Goal: Task Accomplishment & Management: Manage account settings

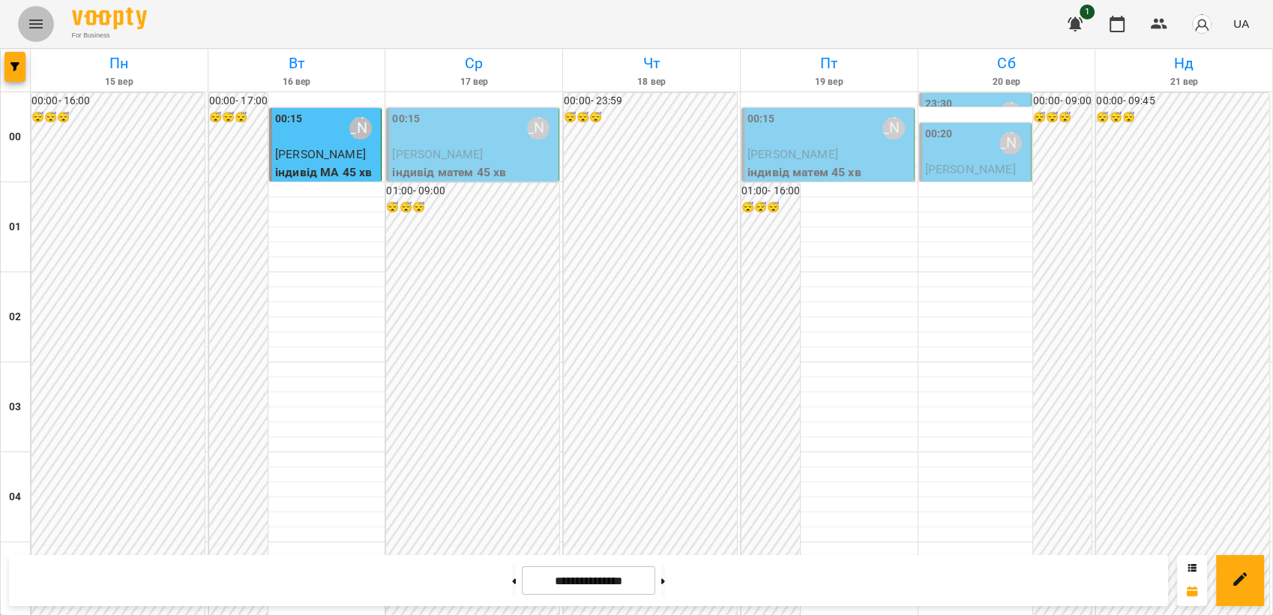
click at [35, 23] on icon "Menu" at bounding box center [35, 23] width 13 height 9
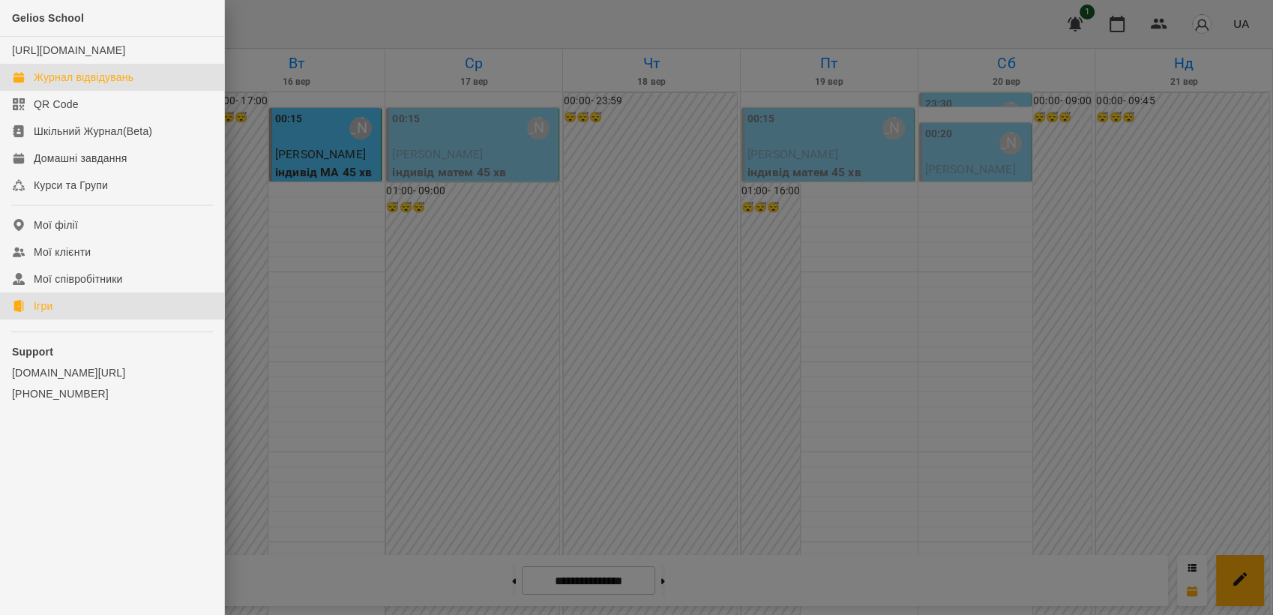
click at [61, 319] on link "Ігри" at bounding box center [112, 305] width 224 height 27
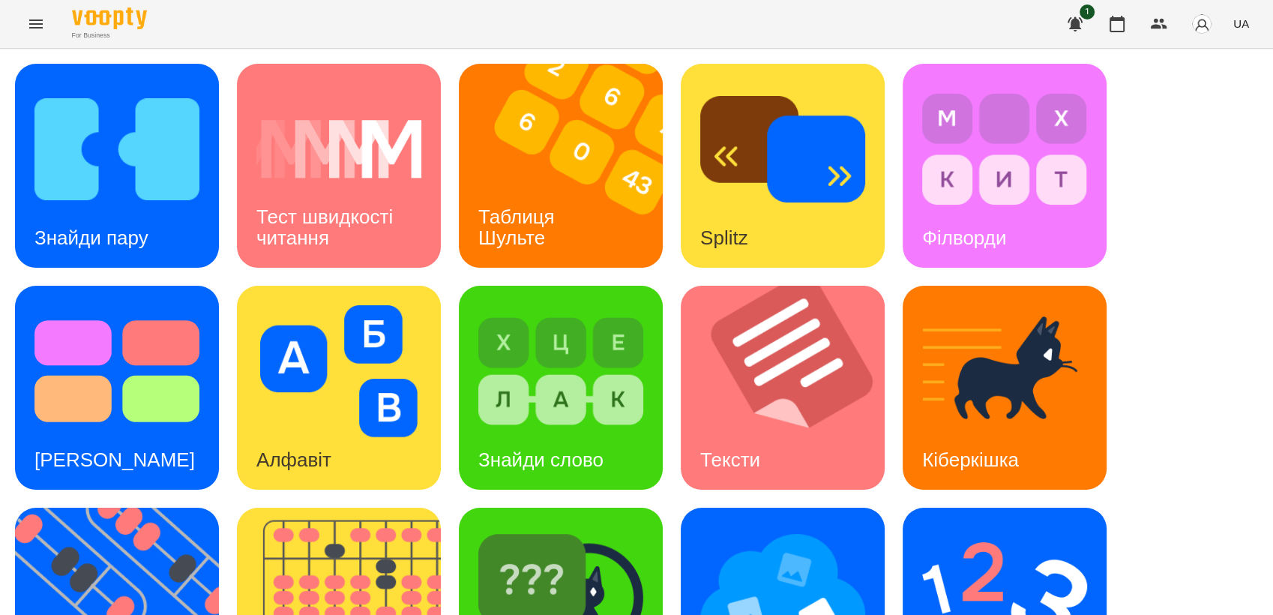
scroll to position [250, 0]
click at [576, 527] on img at bounding box center [560, 593] width 165 height 132
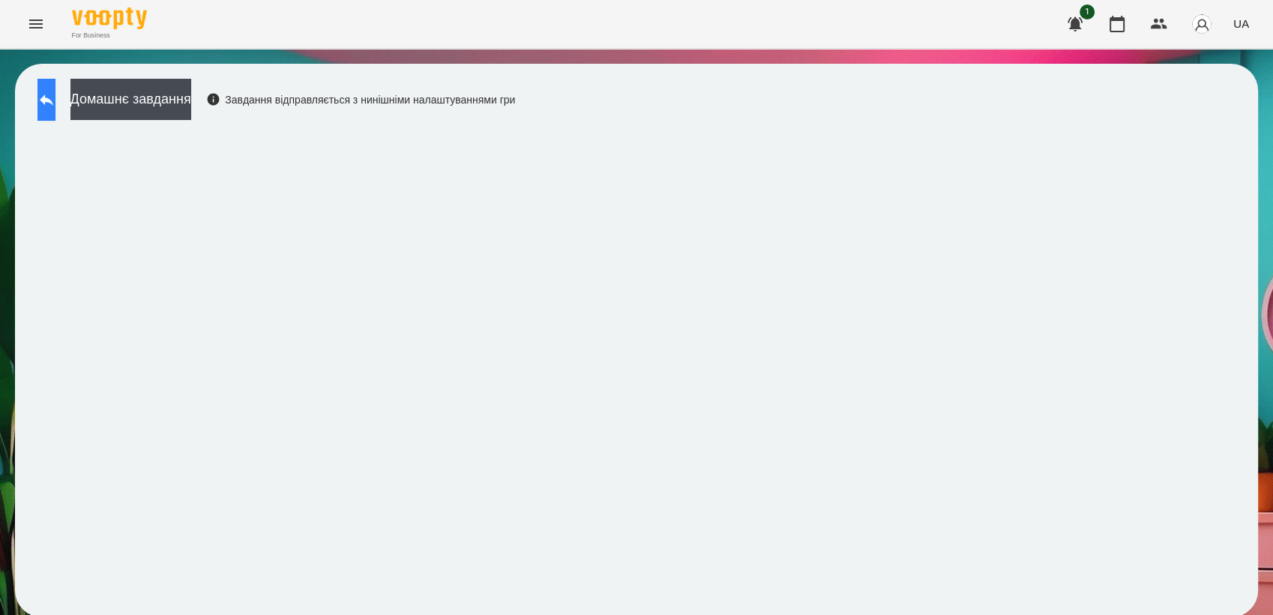
click at [53, 101] on icon at bounding box center [46, 99] width 13 height 11
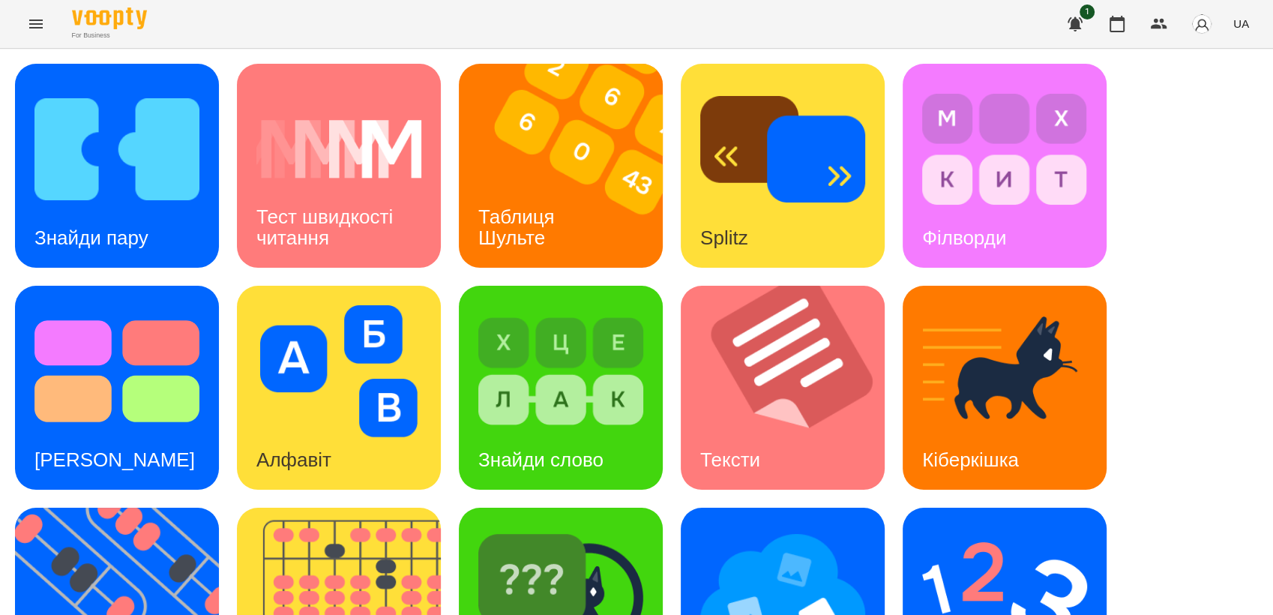
click at [1249, 30] on button "UA" at bounding box center [1241, 24] width 28 height 28
drag, startPoint x: 1219, startPoint y: 117, endPoint x: 1186, endPoint y: 127, distance: 34.4
click at [1221, 117] on div "Русский" at bounding box center [1213, 111] width 76 height 27
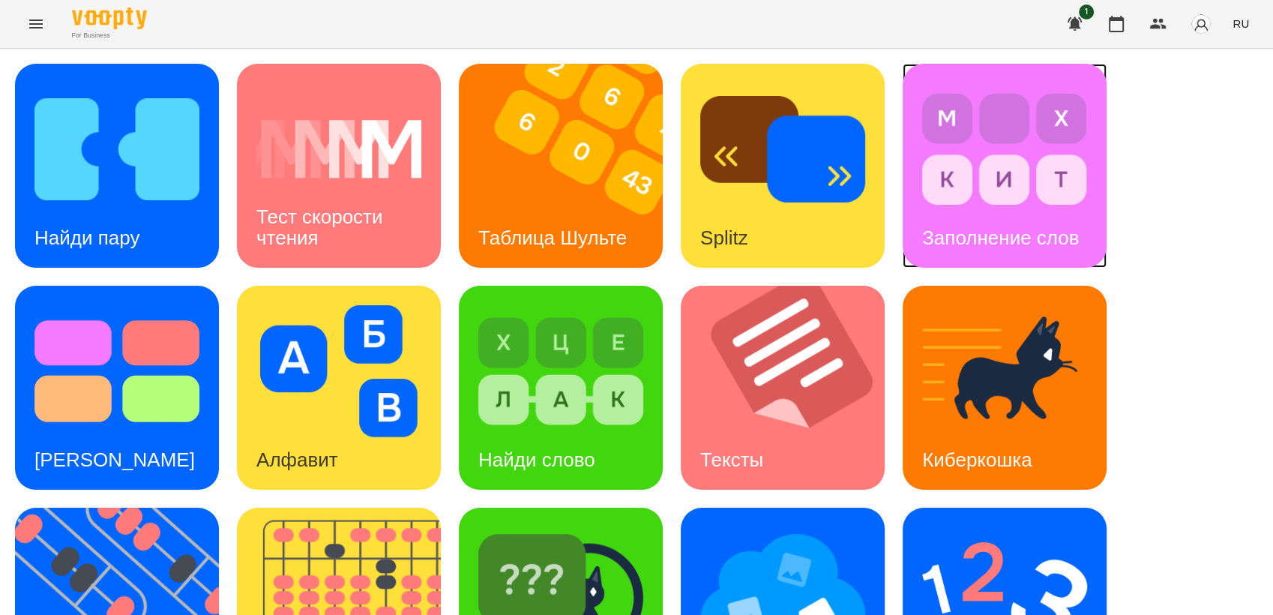
click at [1007, 152] on img at bounding box center [1004, 149] width 165 height 132
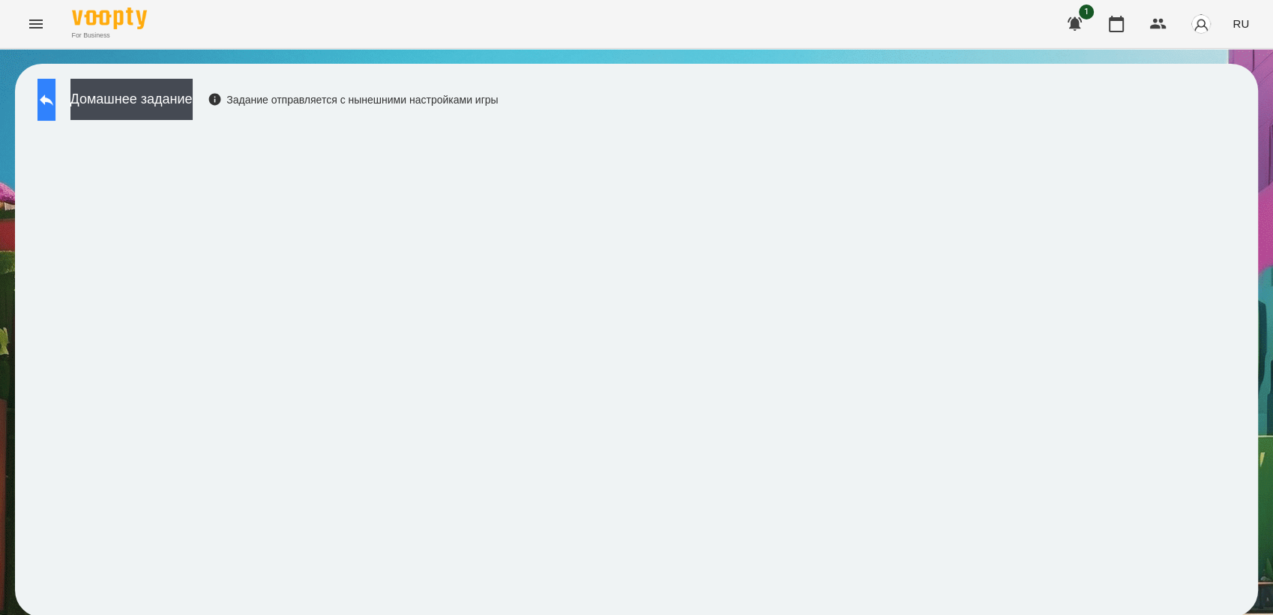
click at [55, 111] on button at bounding box center [46, 100] width 18 height 42
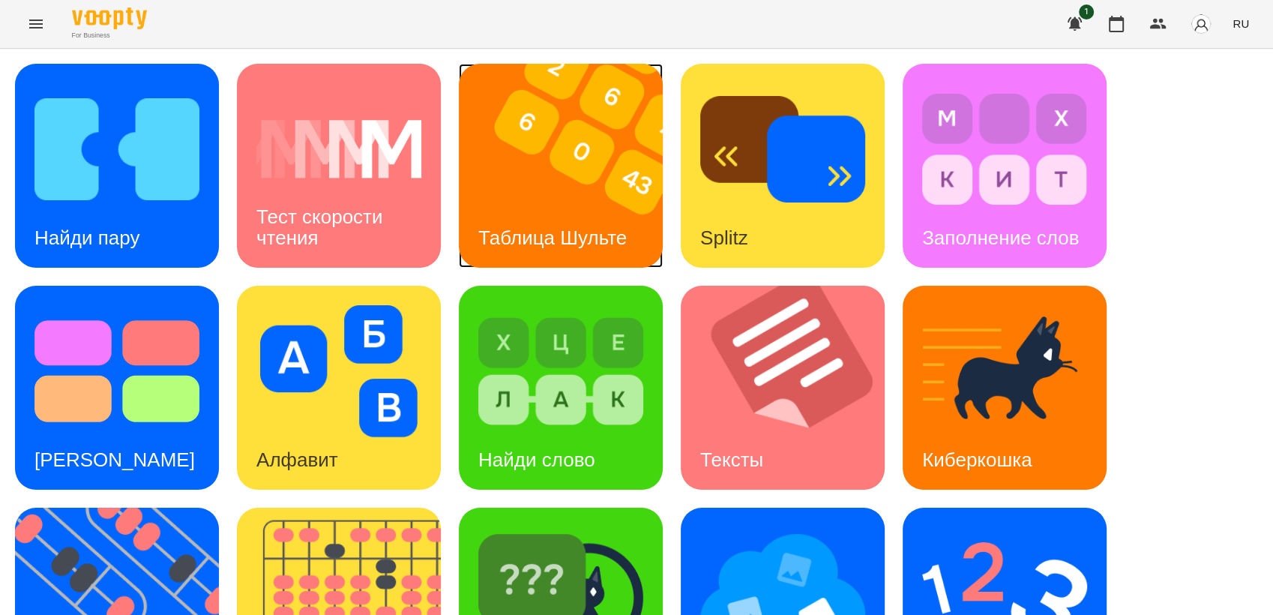
click at [569, 202] on img at bounding box center [570, 166] width 223 height 204
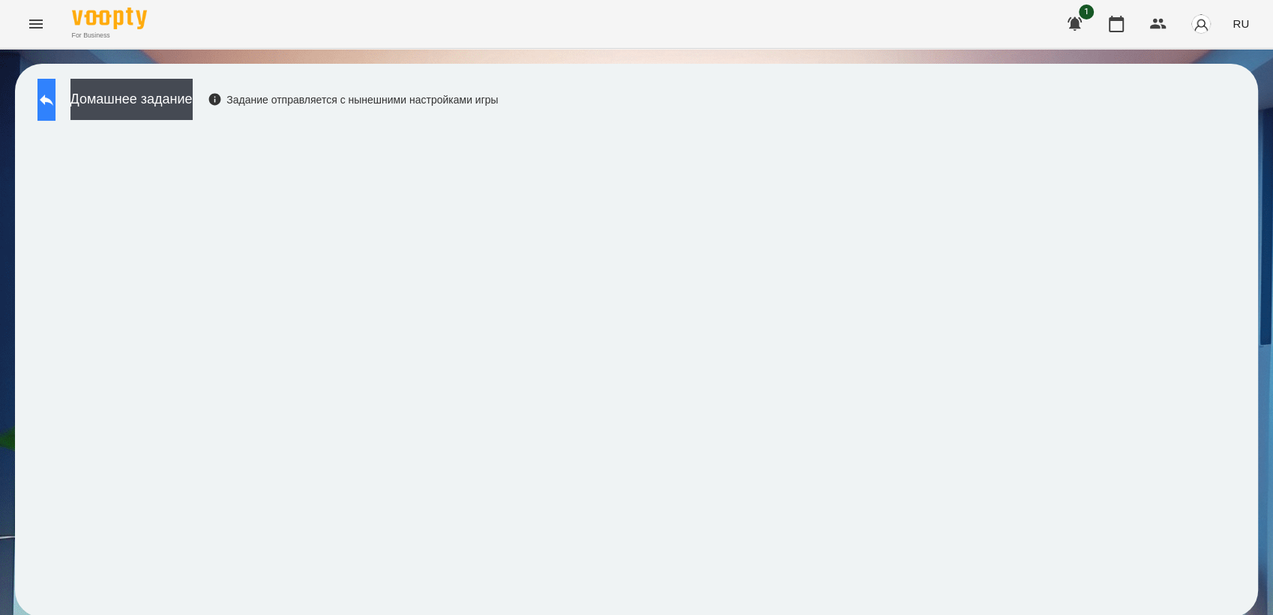
click at [55, 109] on button at bounding box center [46, 100] width 18 height 42
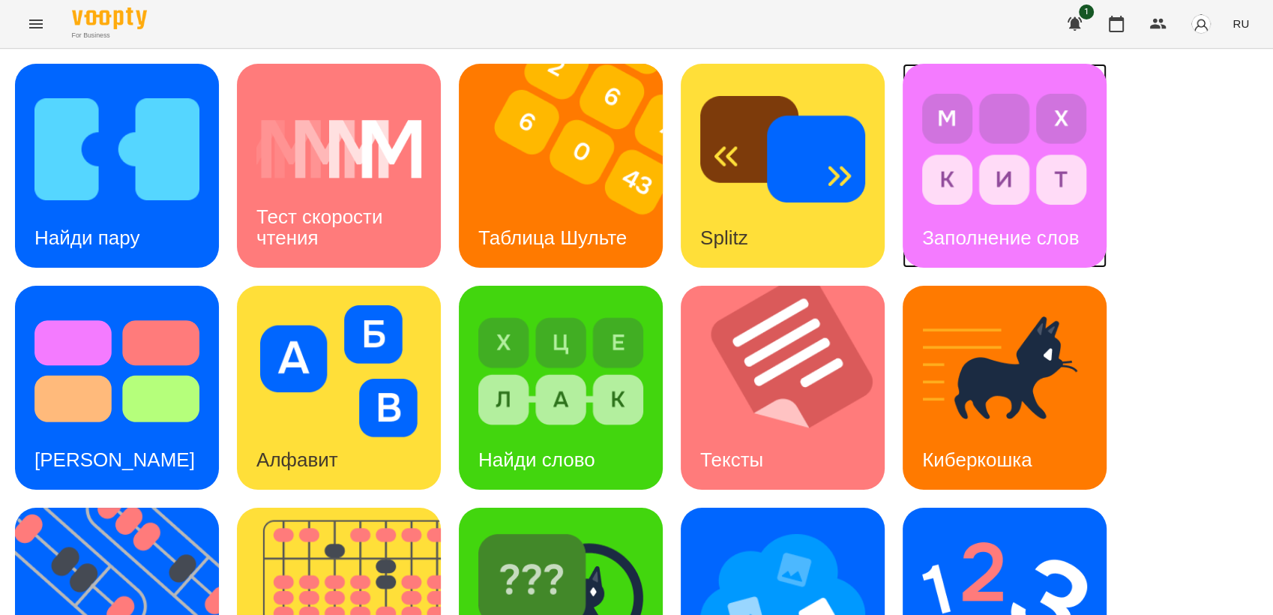
click at [1013, 194] on img at bounding box center [1004, 149] width 165 height 132
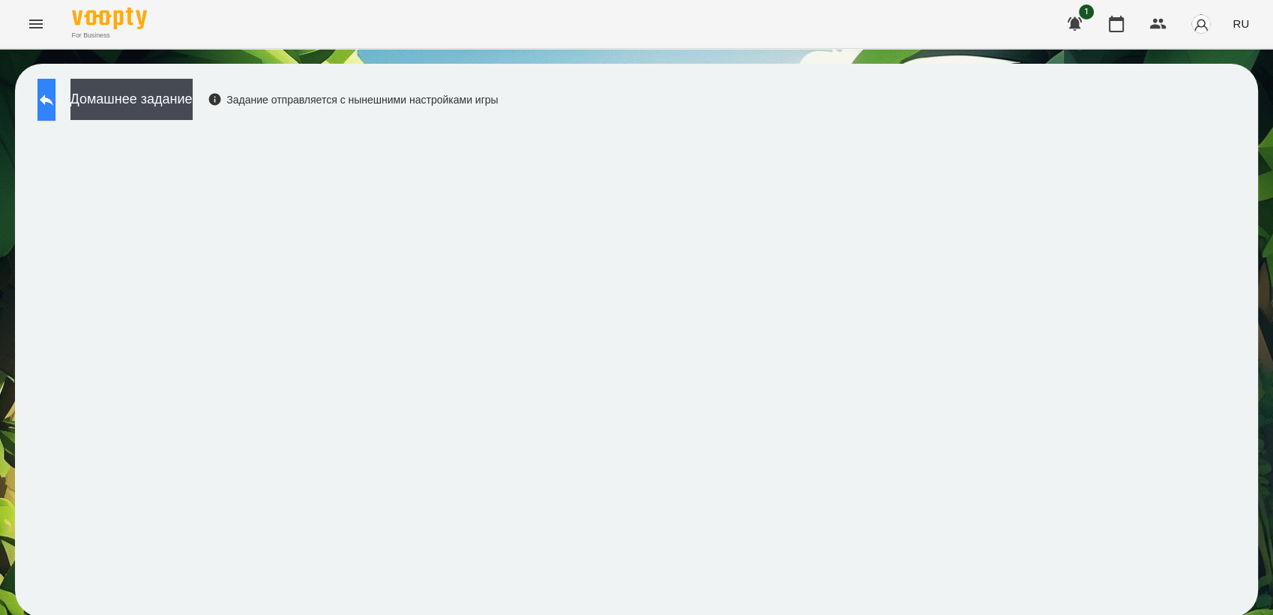
click at [50, 104] on button at bounding box center [46, 100] width 18 height 42
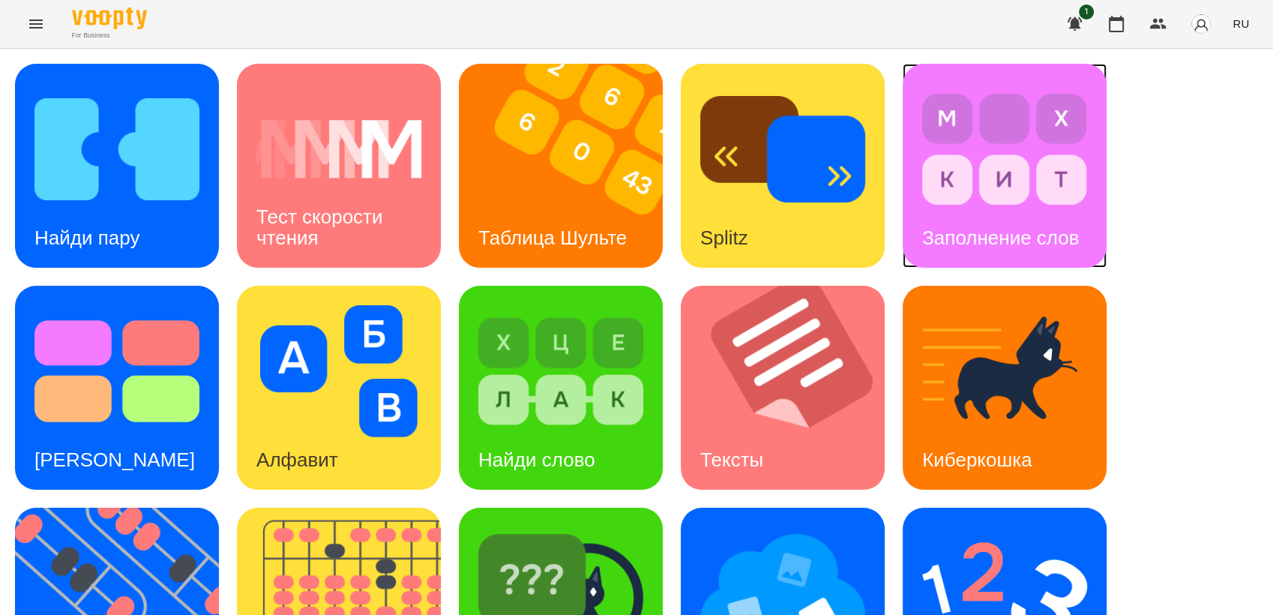
click at [1011, 199] on img at bounding box center [1004, 149] width 165 height 132
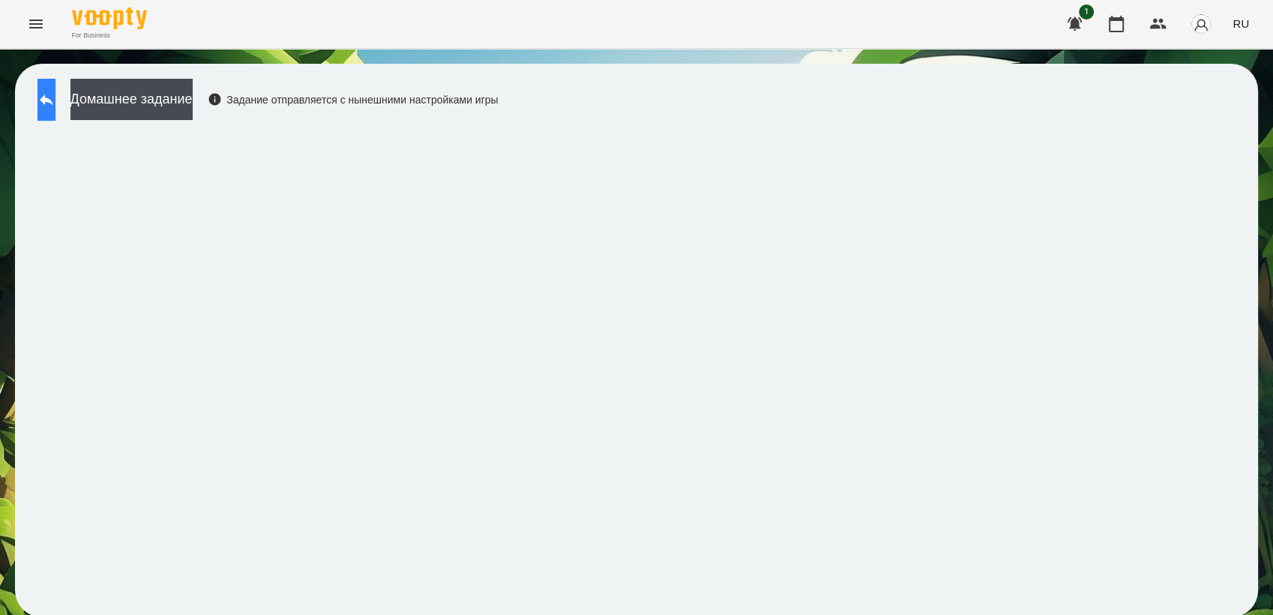
click at [55, 106] on icon at bounding box center [46, 100] width 18 height 18
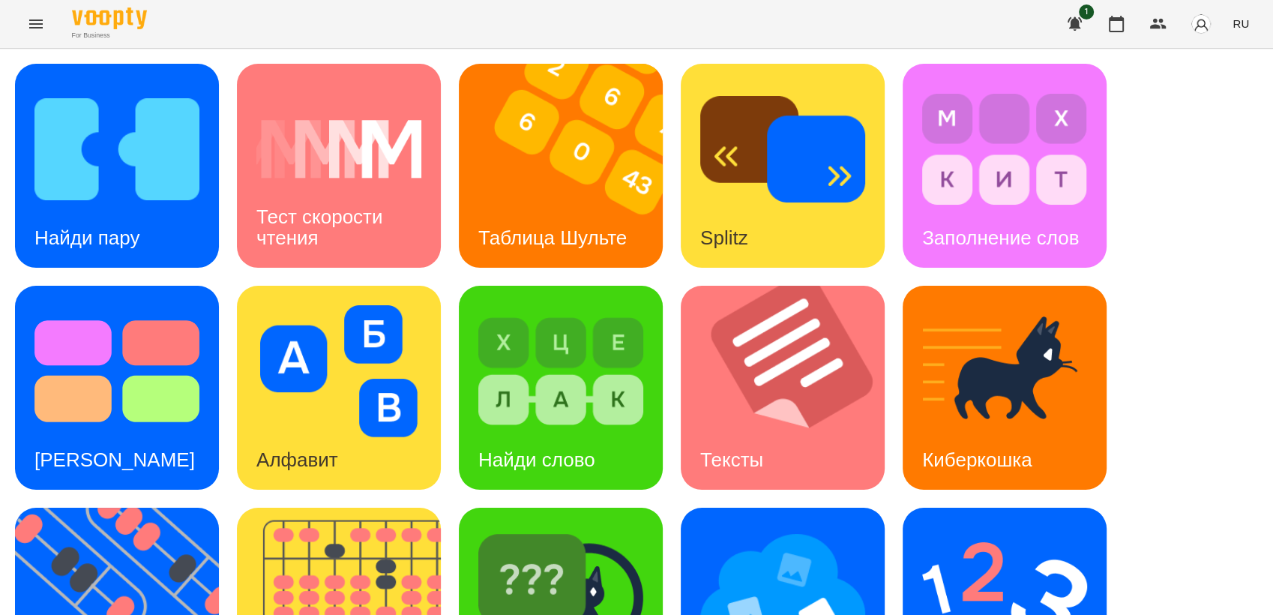
scroll to position [250, 0]
click at [552, 305] on img at bounding box center [560, 371] width 165 height 132
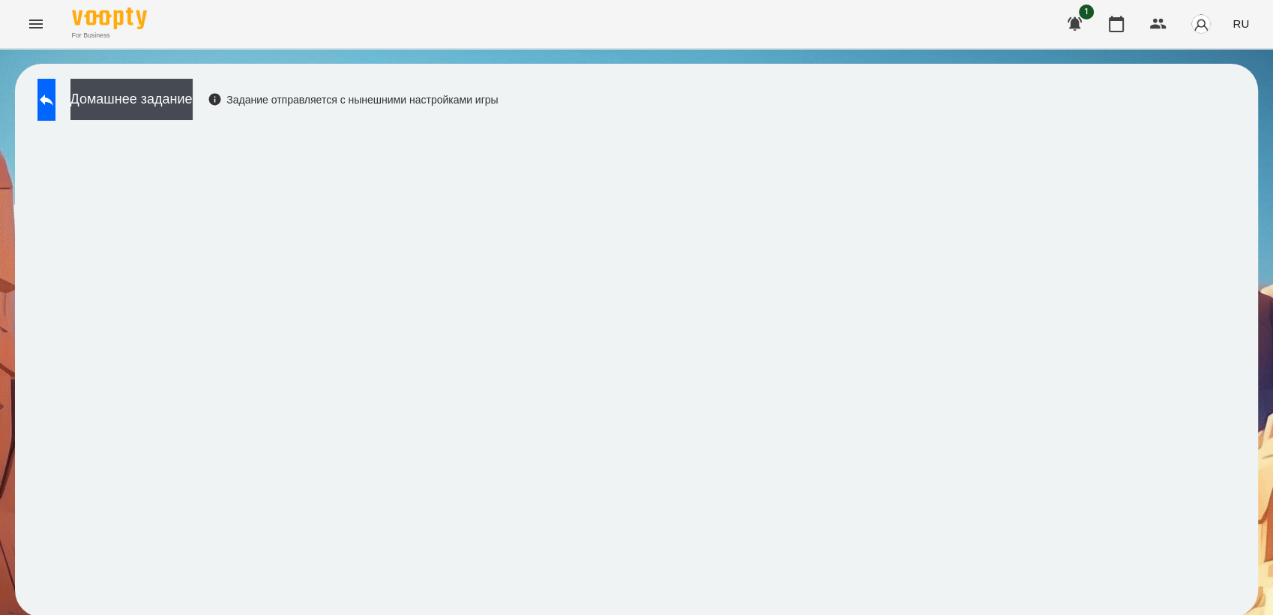
click at [37, 26] on icon "Menu" at bounding box center [36, 24] width 18 height 18
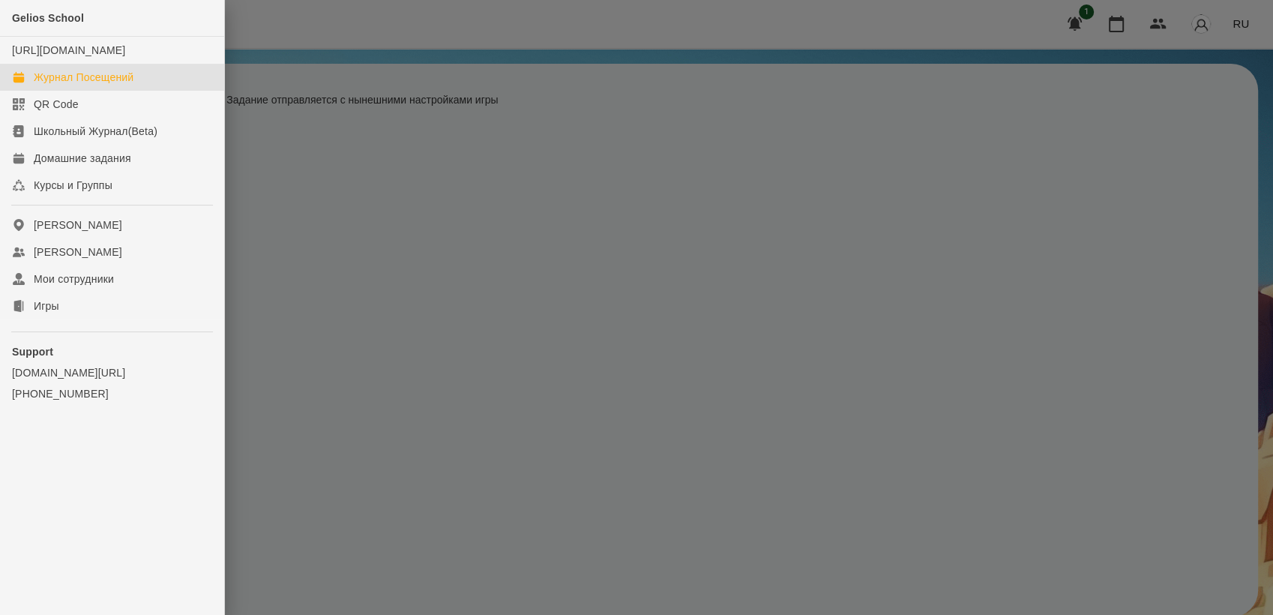
click at [105, 85] on div "Журнал Посещений" at bounding box center [84, 77] width 100 height 15
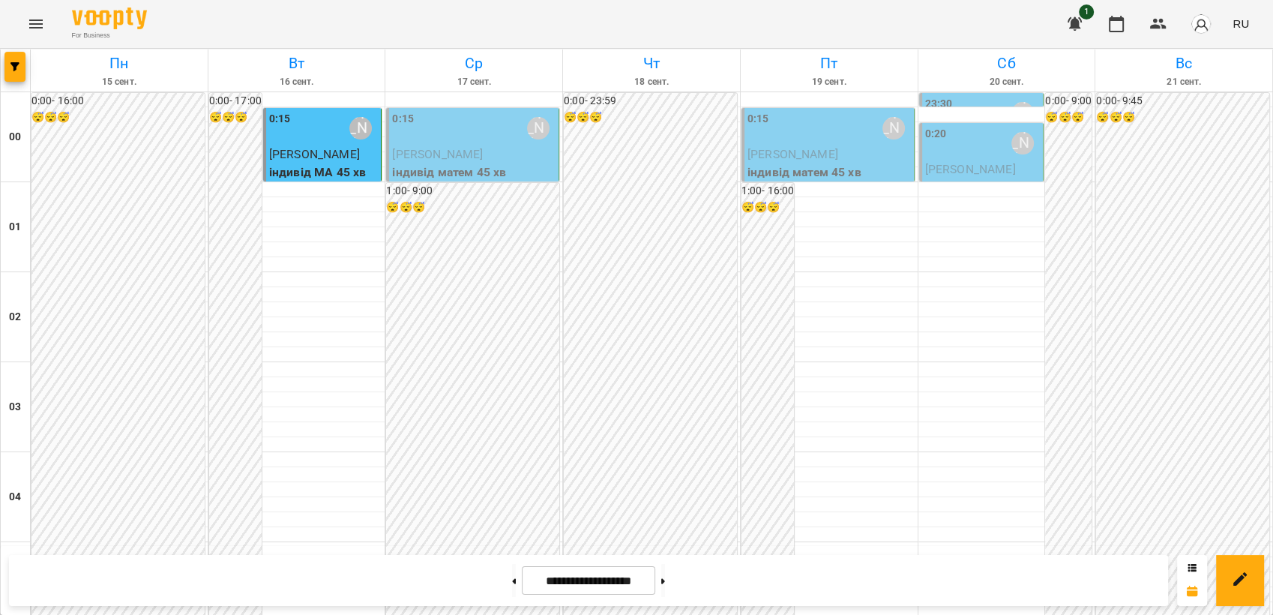
scroll to position [1620, 0]
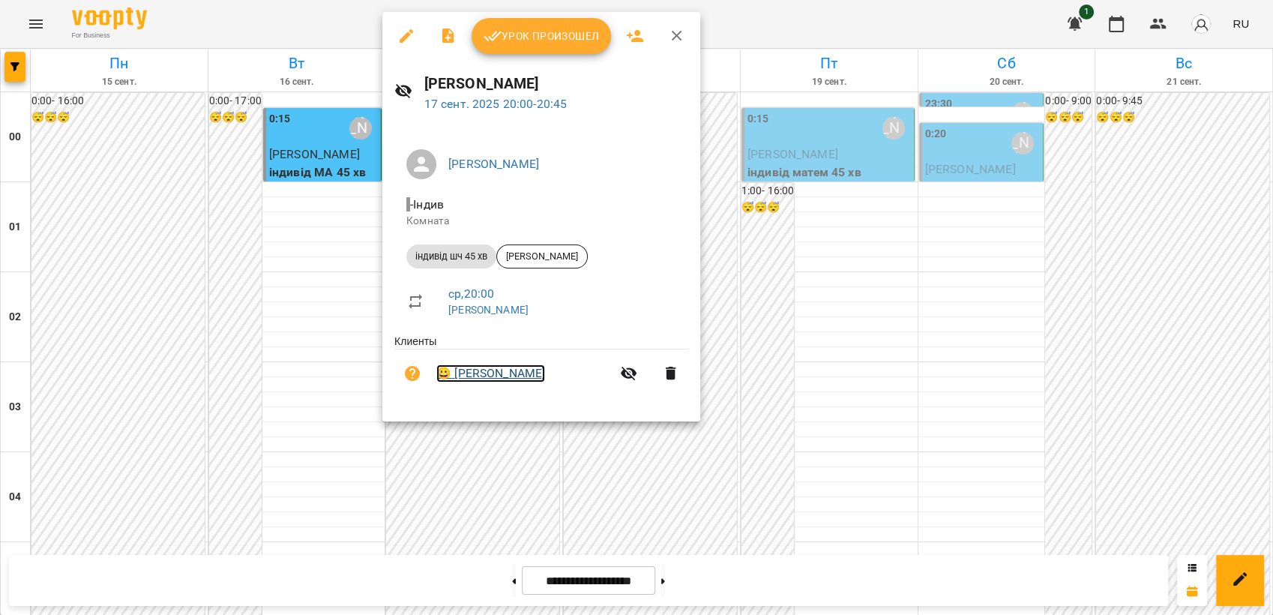
click at [492, 374] on link "😀 [PERSON_NAME]" at bounding box center [490, 373] width 109 height 18
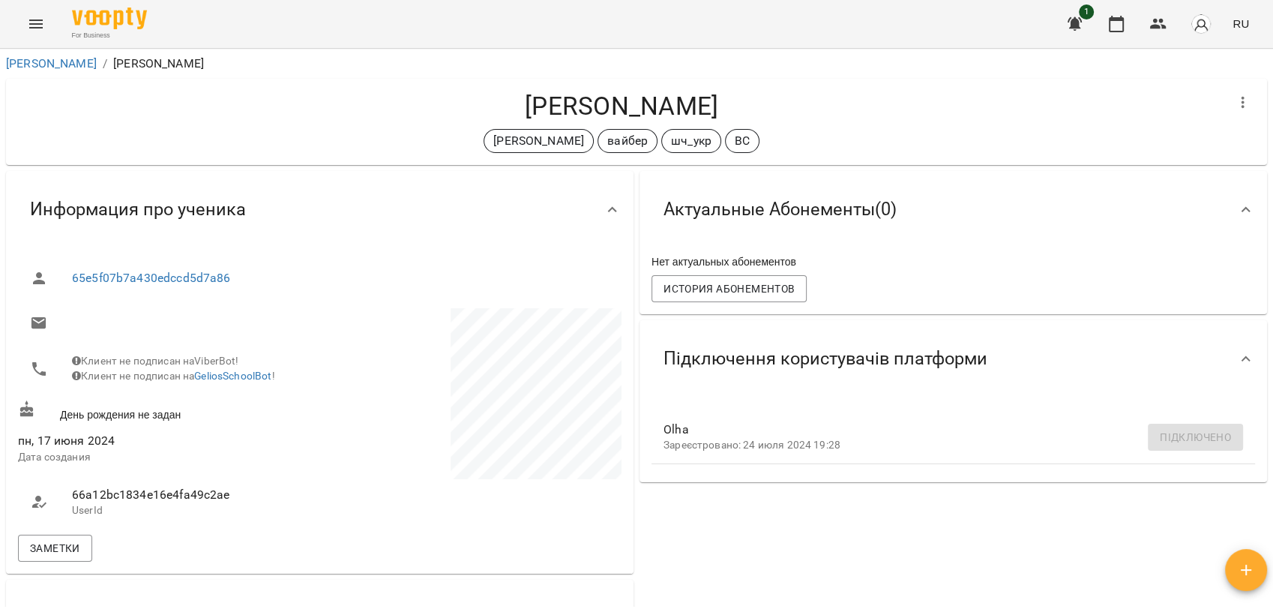
click at [35, 32] on icon "Menu" at bounding box center [36, 24] width 18 height 18
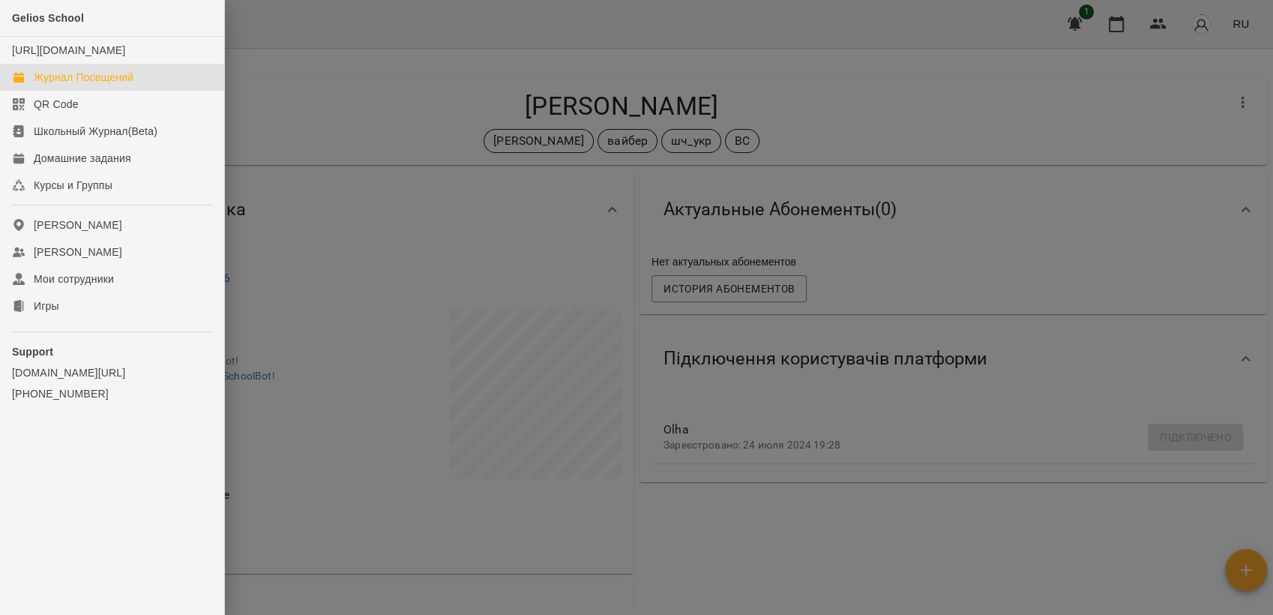
click at [56, 85] on div "Журнал Посещений" at bounding box center [84, 77] width 100 height 15
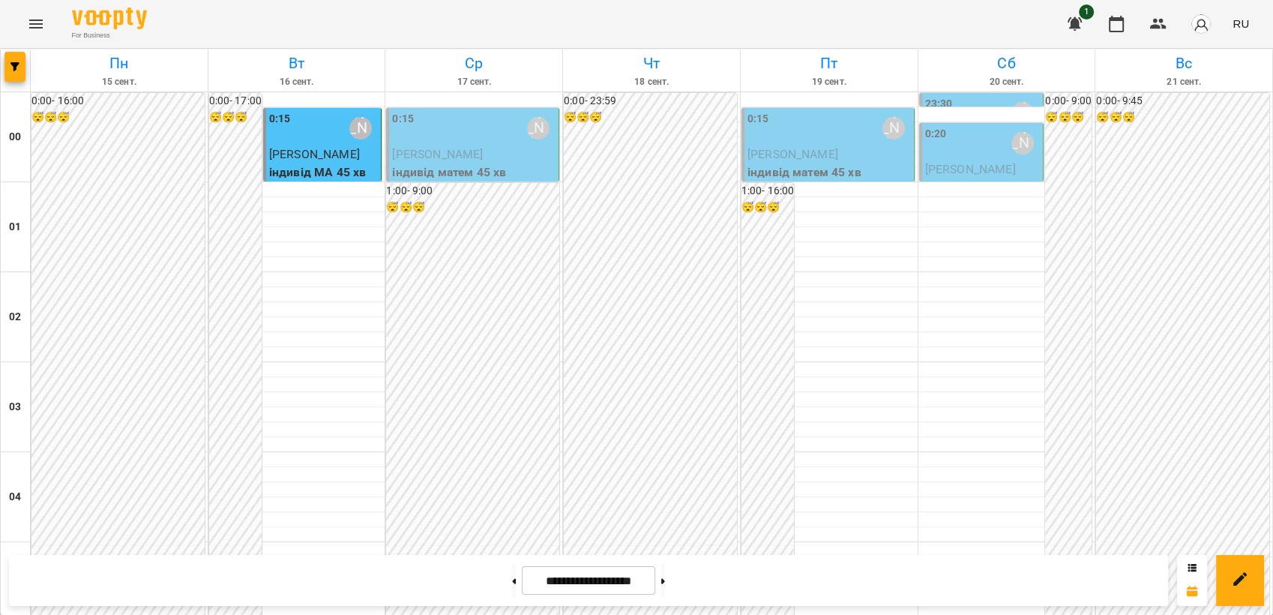
drag, startPoint x: 454, startPoint y: 144, endPoint x: 435, endPoint y: 129, distance: 24.6
click at [435, 129] on div "0:15 [PERSON_NAME]" at bounding box center [473, 128] width 163 height 34
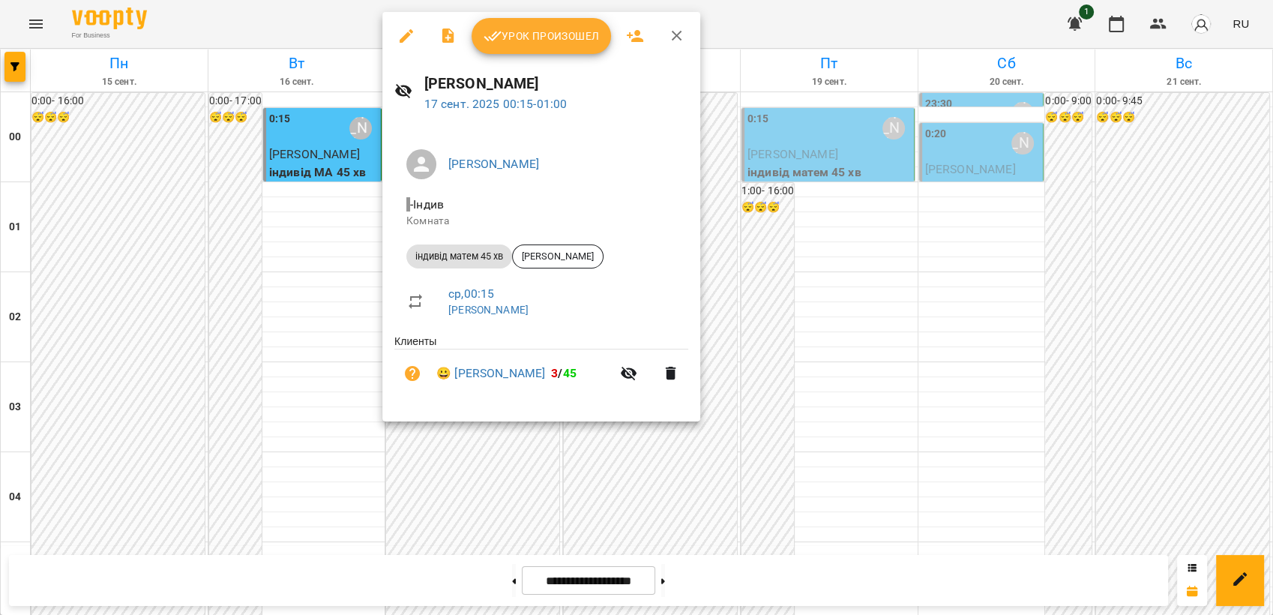
click at [402, 34] on icon "button" at bounding box center [406, 36] width 18 height 18
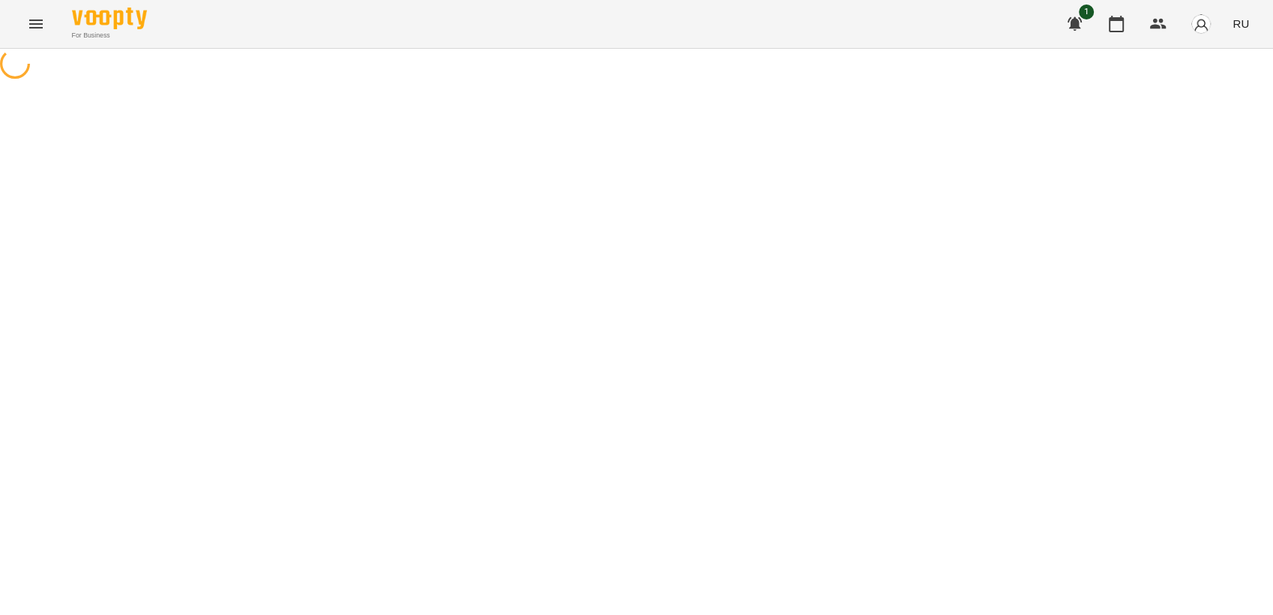
select select "**********"
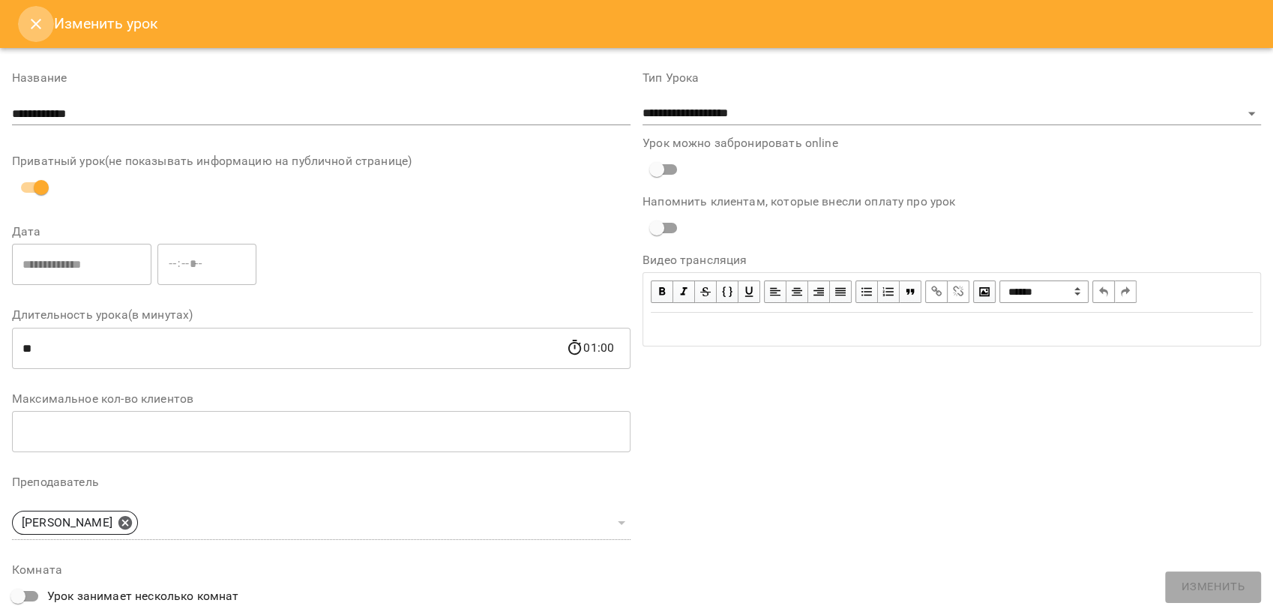
drag, startPoint x: 28, startPoint y: 20, endPoint x: 229, endPoint y: 103, distance: 218.1
click at [30, 18] on icon "Close" at bounding box center [36, 24] width 18 height 18
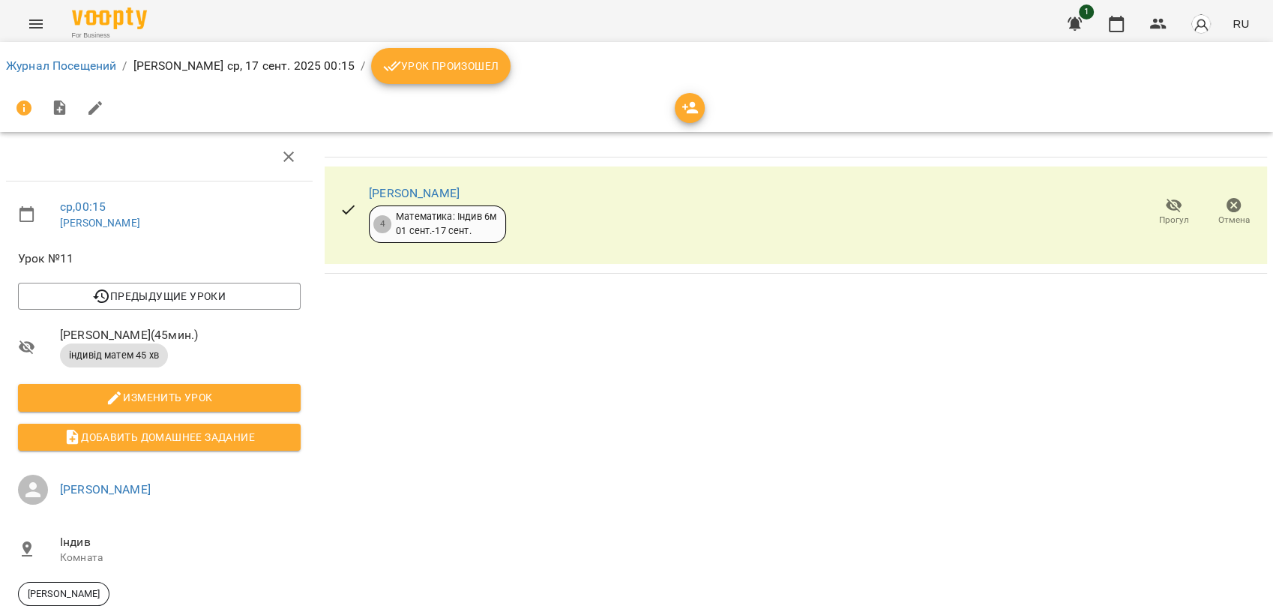
click at [1226, 208] on icon "button" at bounding box center [1233, 205] width 15 height 15
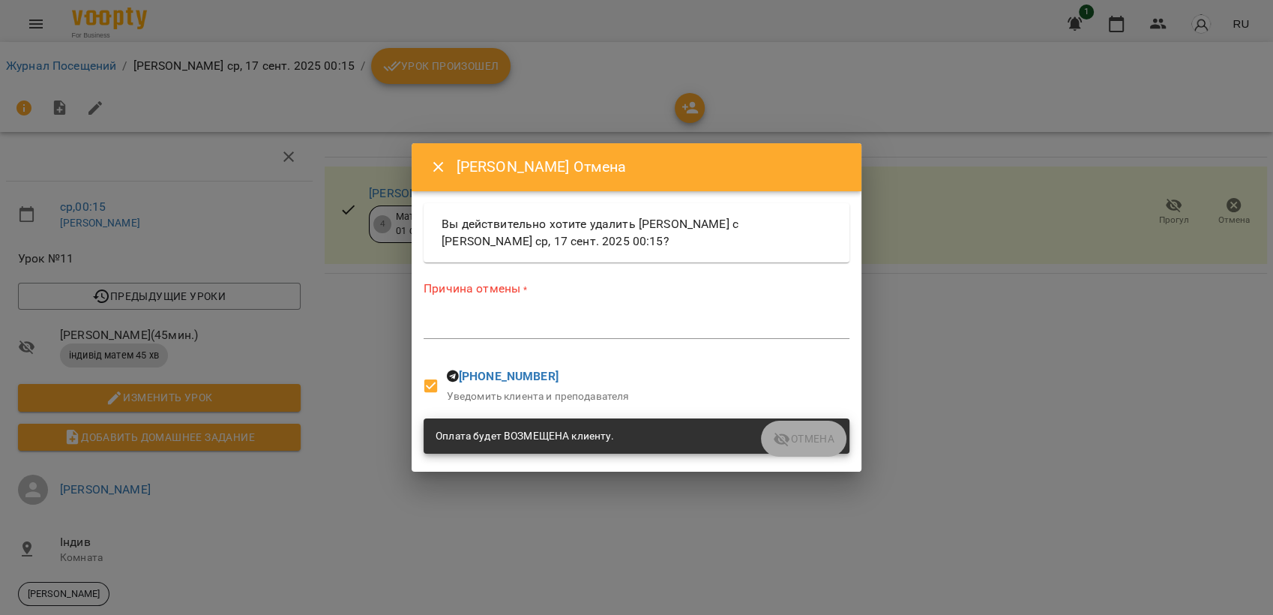
click at [540, 334] on div "*" at bounding box center [637, 327] width 426 height 24
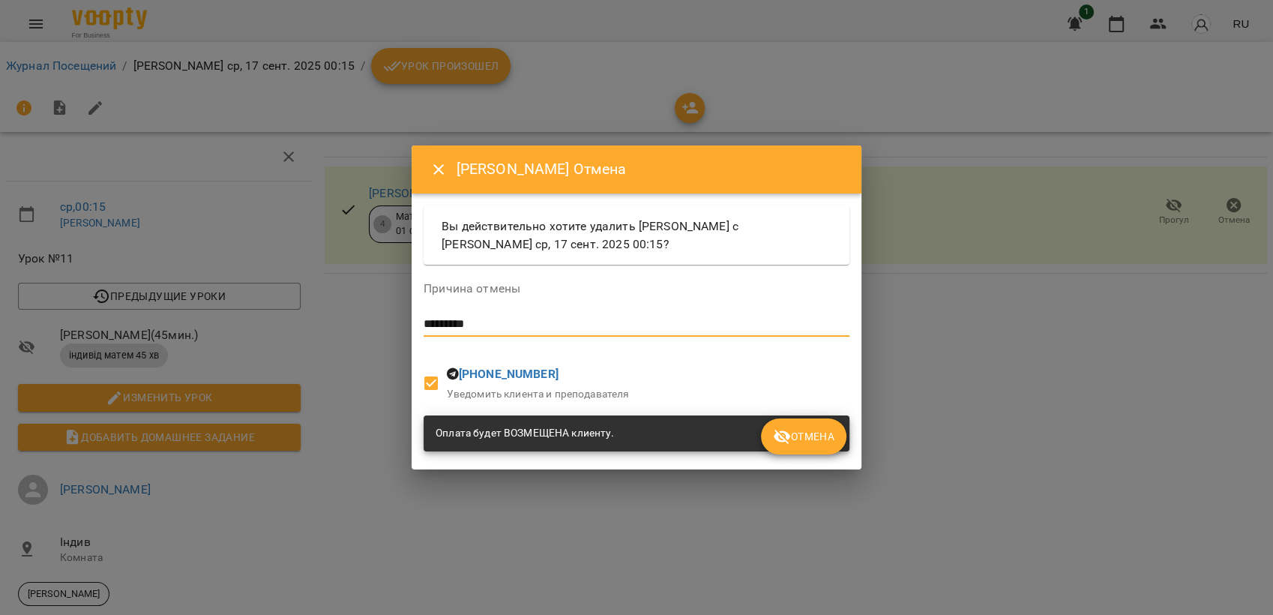
type textarea "*********"
click at [810, 436] on span "Отмена" at bounding box center [803, 436] width 61 height 18
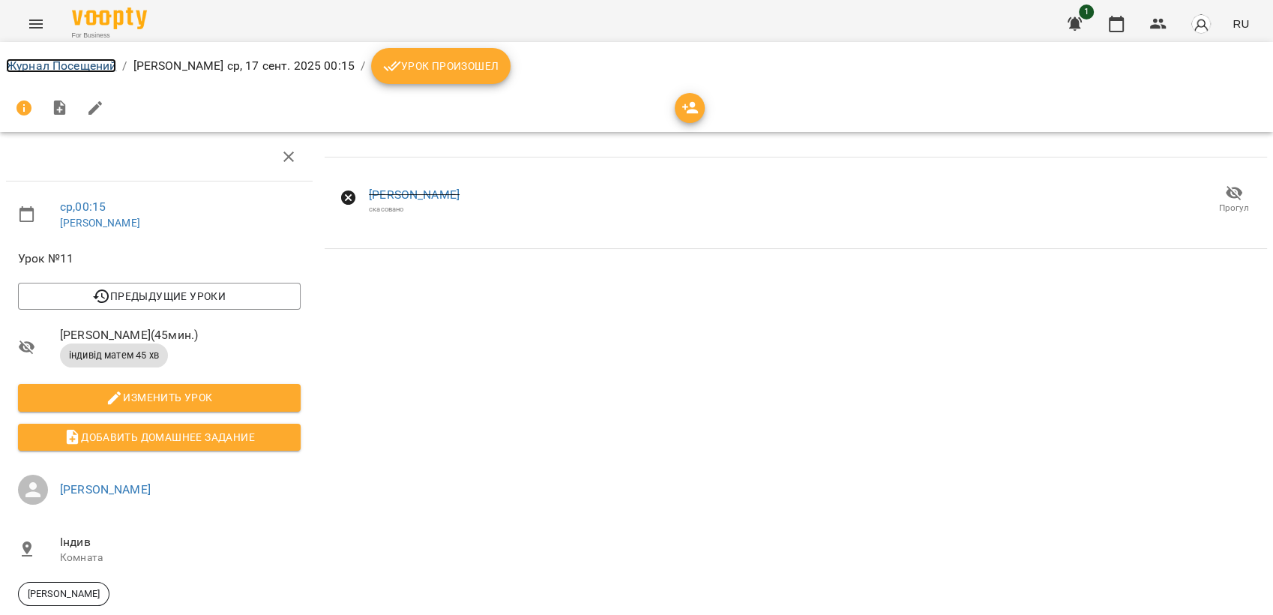
click at [80, 69] on link "Журнал Посещений" at bounding box center [61, 65] width 110 height 14
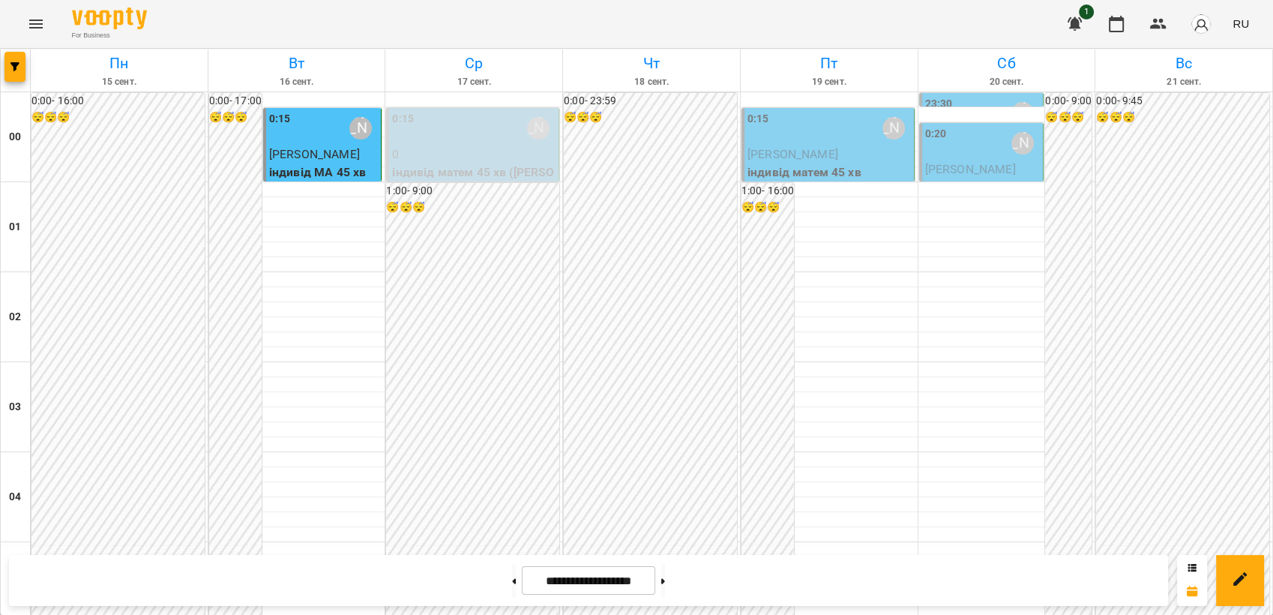
scroll to position [582, 0]
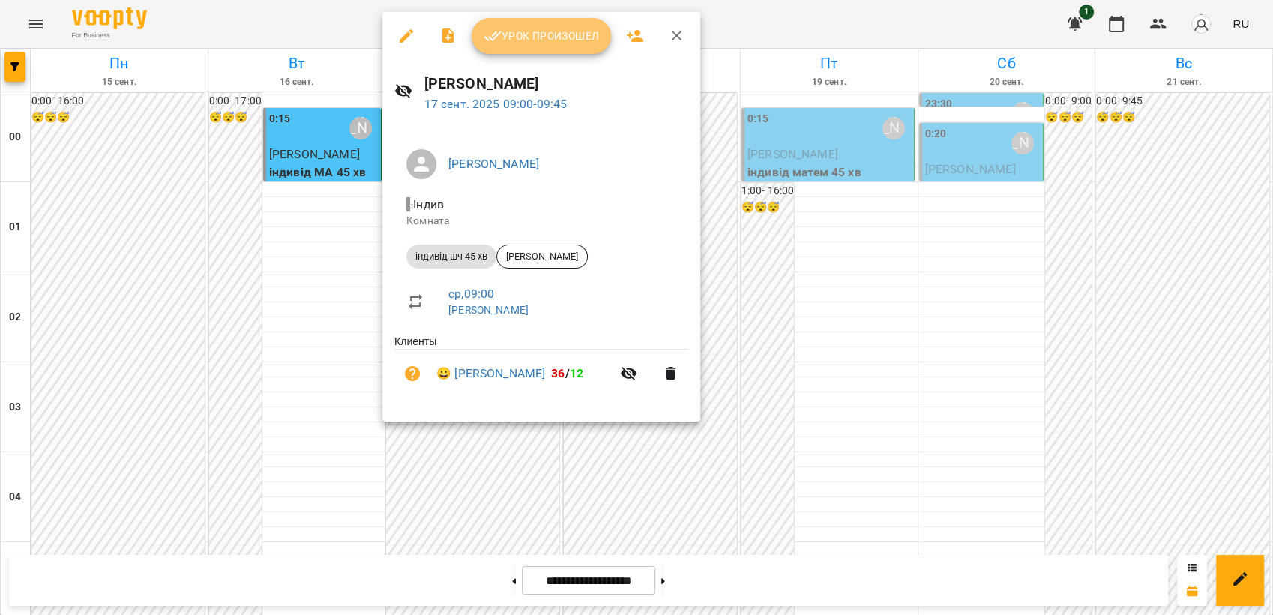
click at [554, 32] on span "Урок произошел" at bounding box center [540, 36] width 115 height 18
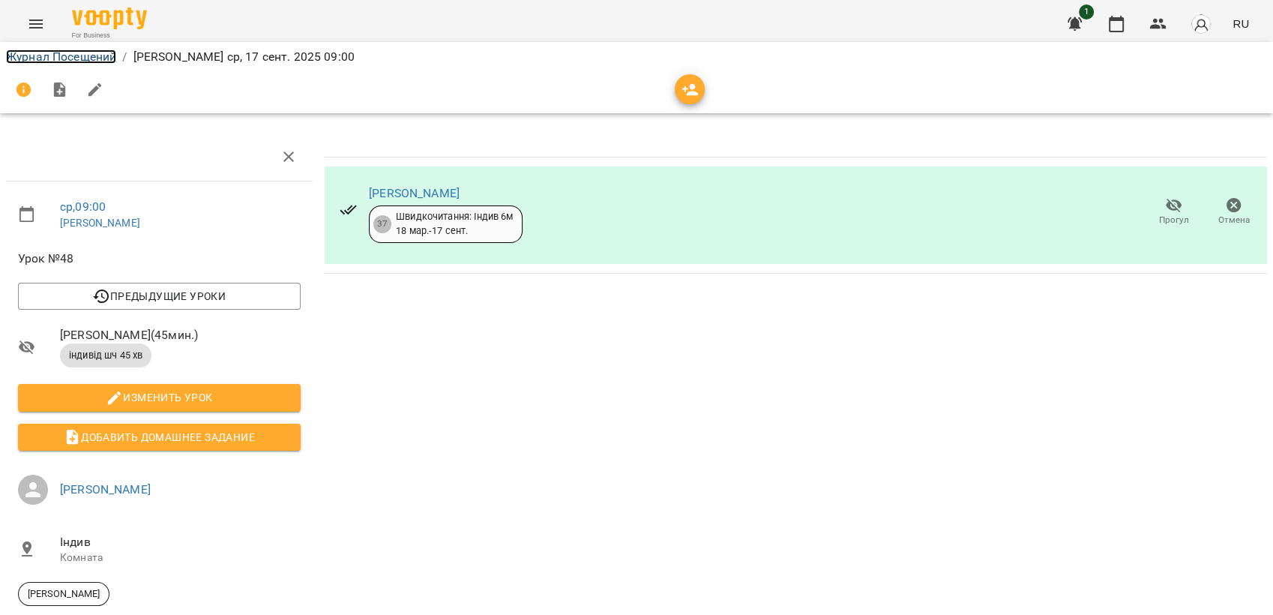
click at [89, 54] on link "Журнал Посещений" at bounding box center [61, 56] width 110 height 14
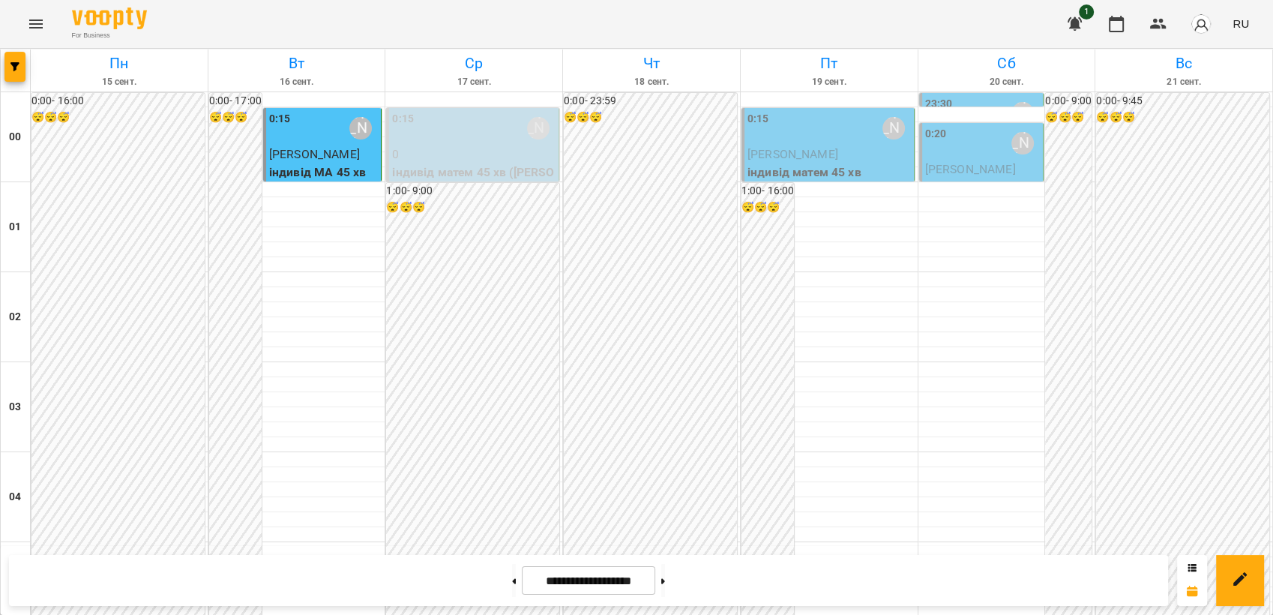
scroll to position [750, 0]
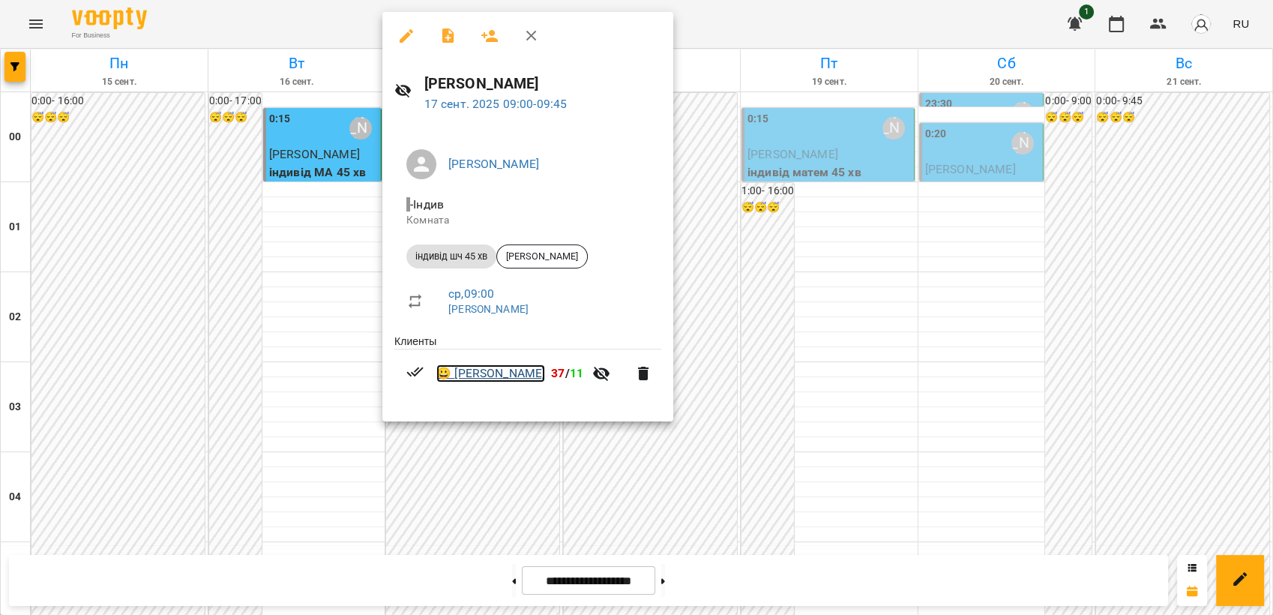
click at [477, 377] on link "😀 [PERSON_NAME]" at bounding box center [490, 373] width 109 height 18
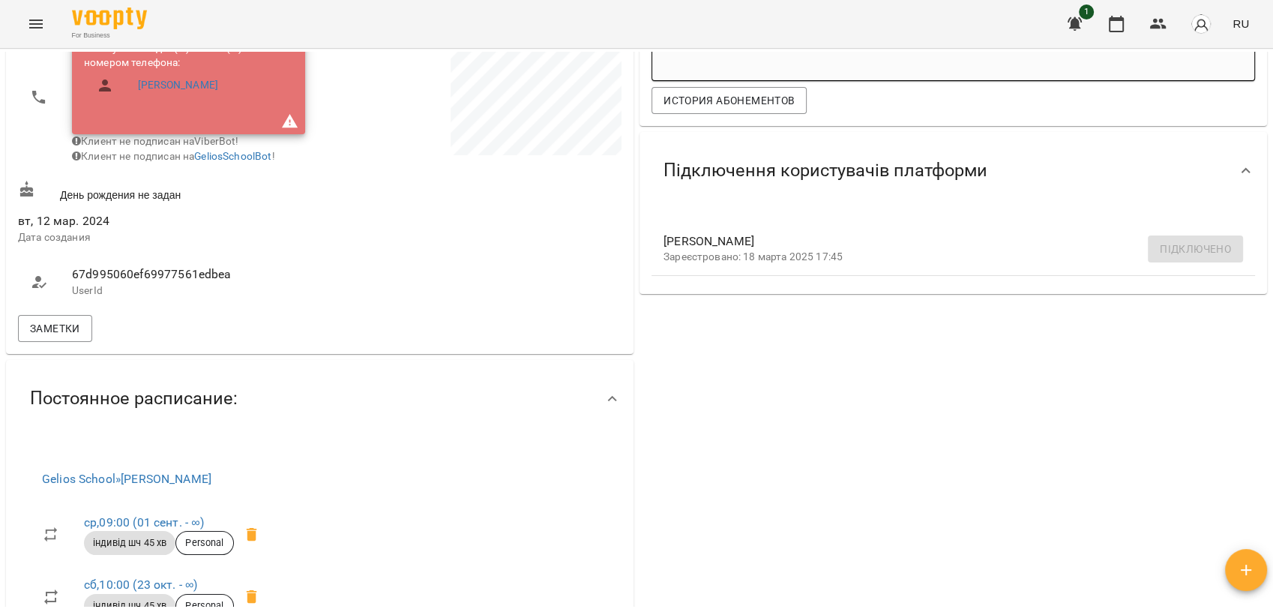
scroll to position [416, 0]
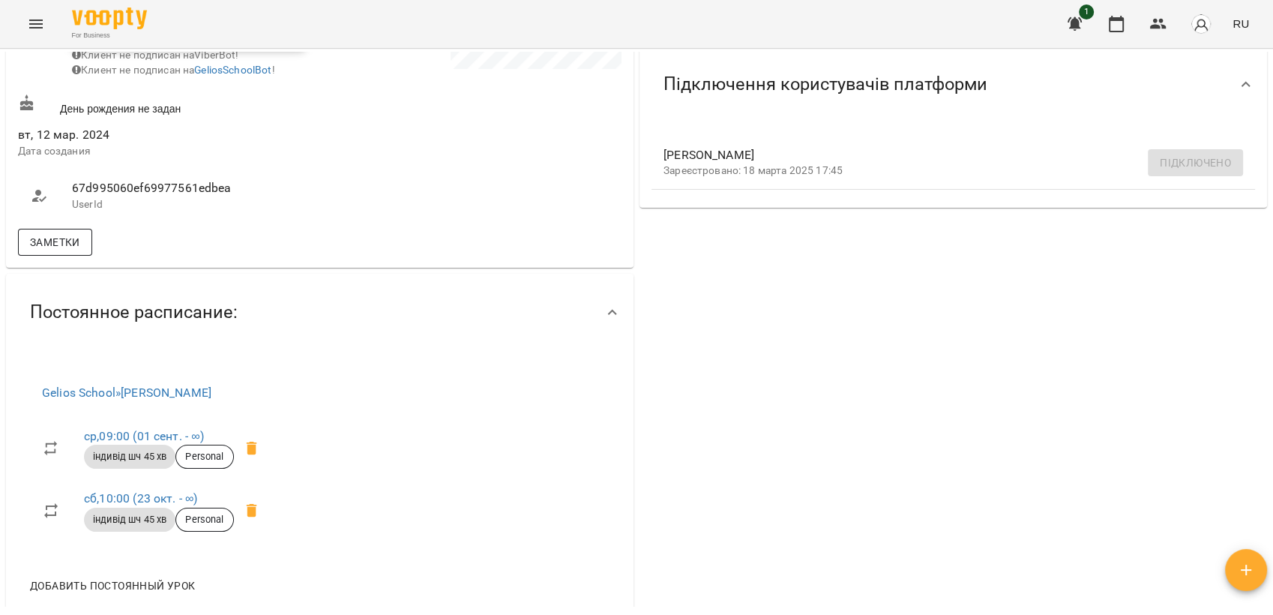
click at [43, 251] on span "Заметки" at bounding box center [55, 242] width 50 height 18
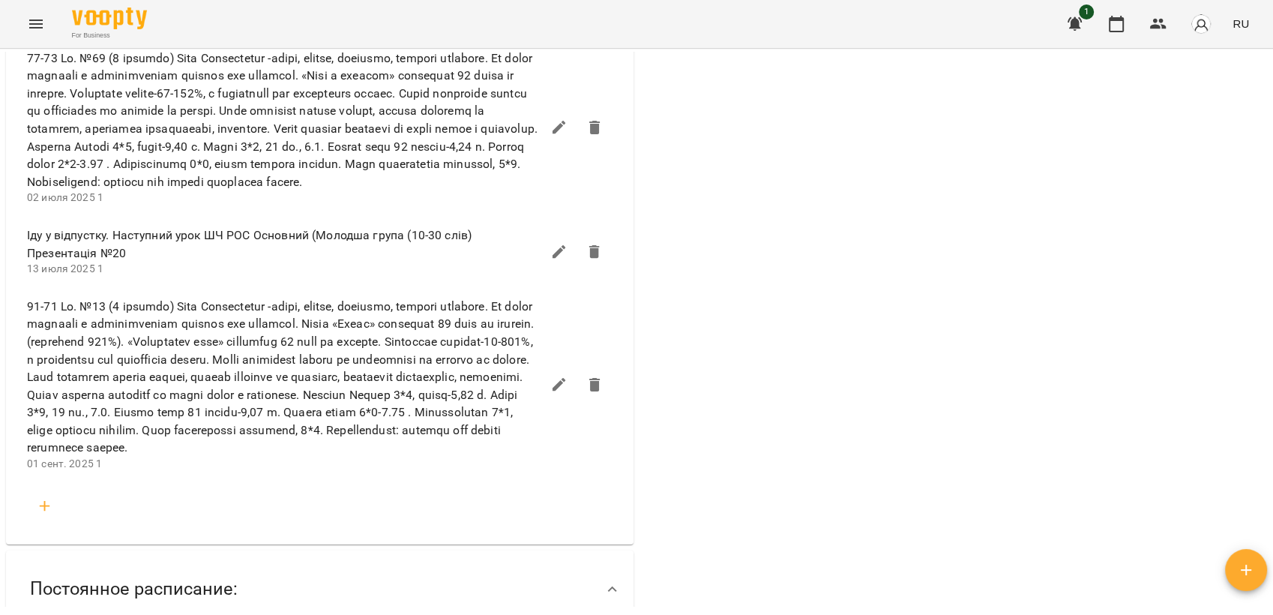
scroll to position [2165, 0]
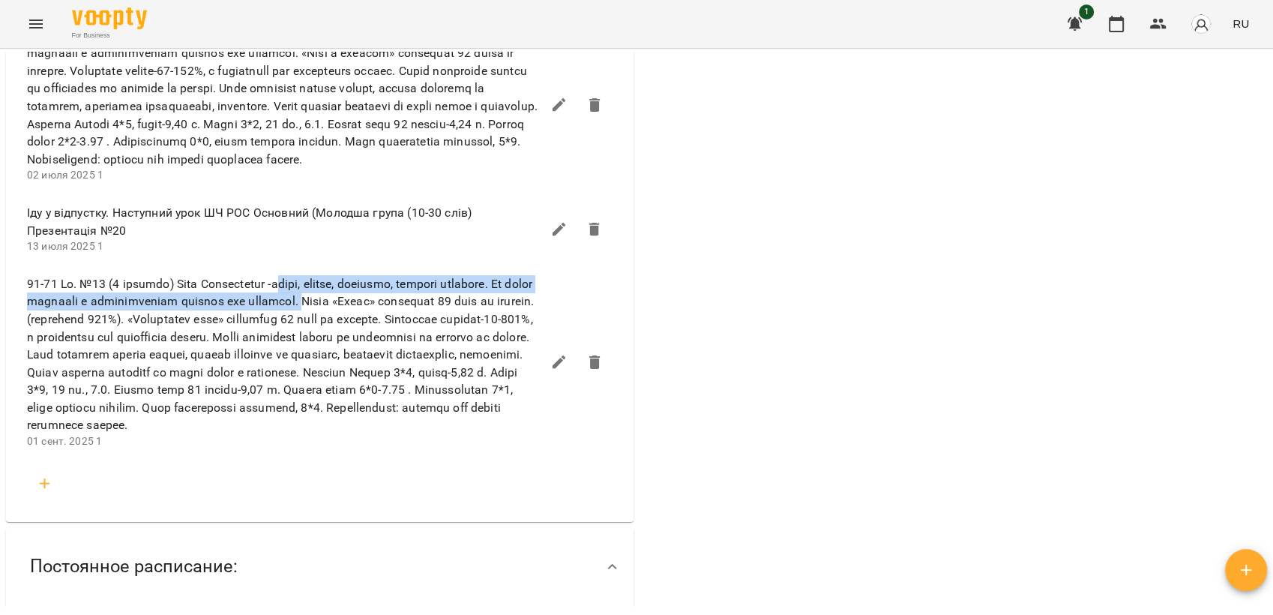
drag, startPoint x: 282, startPoint y: 326, endPoint x: 349, endPoint y: 346, distance: 69.5
click at [348, 346] on span at bounding box center [284, 354] width 514 height 159
drag, startPoint x: 349, startPoint y: 346, endPoint x: 304, endPoint y: 342, distance: 45.1
copy span "гарна, весела, привітна, розумна дівчинка. На уроці старанно і відповідально ви…"
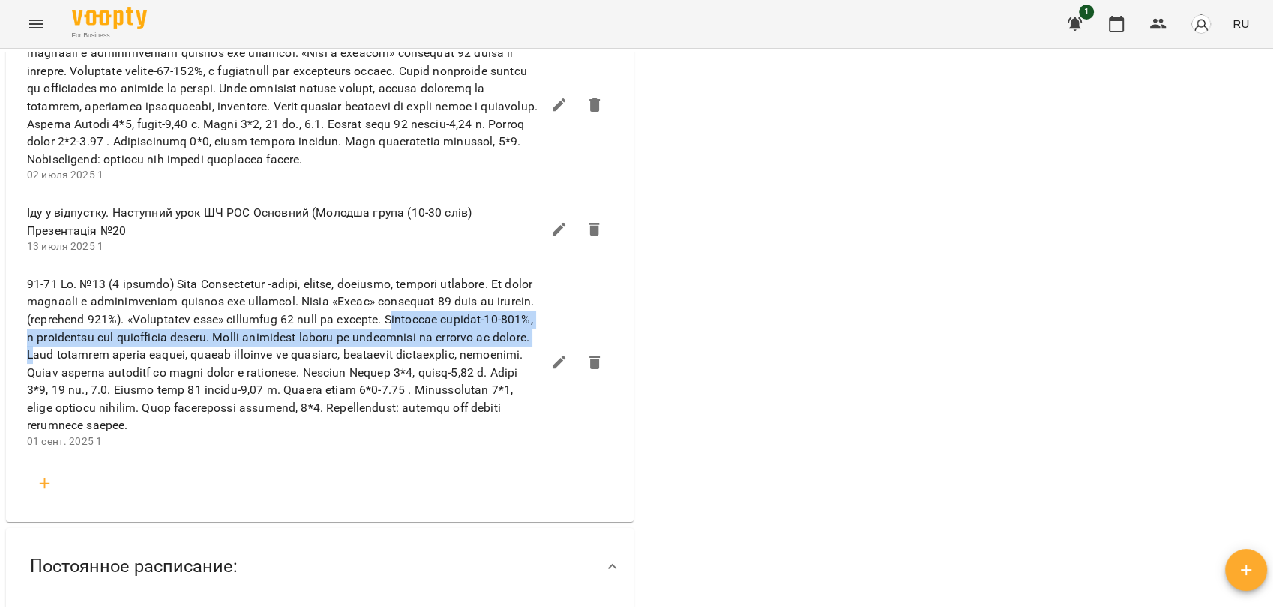
drag, startPoint x: 30, startPoint y: 380, endPoint x: 230, endPoint y: 399, distance: 201.0
click at [230, 399] on span at bounding box center [284, 354] width 514 height 159
drag, startPoint x: 230, startPoint y: 399, endPoint x: 148, endPoint y: 389, distance: 83.0
copy span "Розуміння текстів-90-100%, в залежності від складності тексту. Добре переказує …"
drag, startPoint x: 132, startPoint y: 394, endPoint x: 139, endPoint y: 391, distance: 8.1
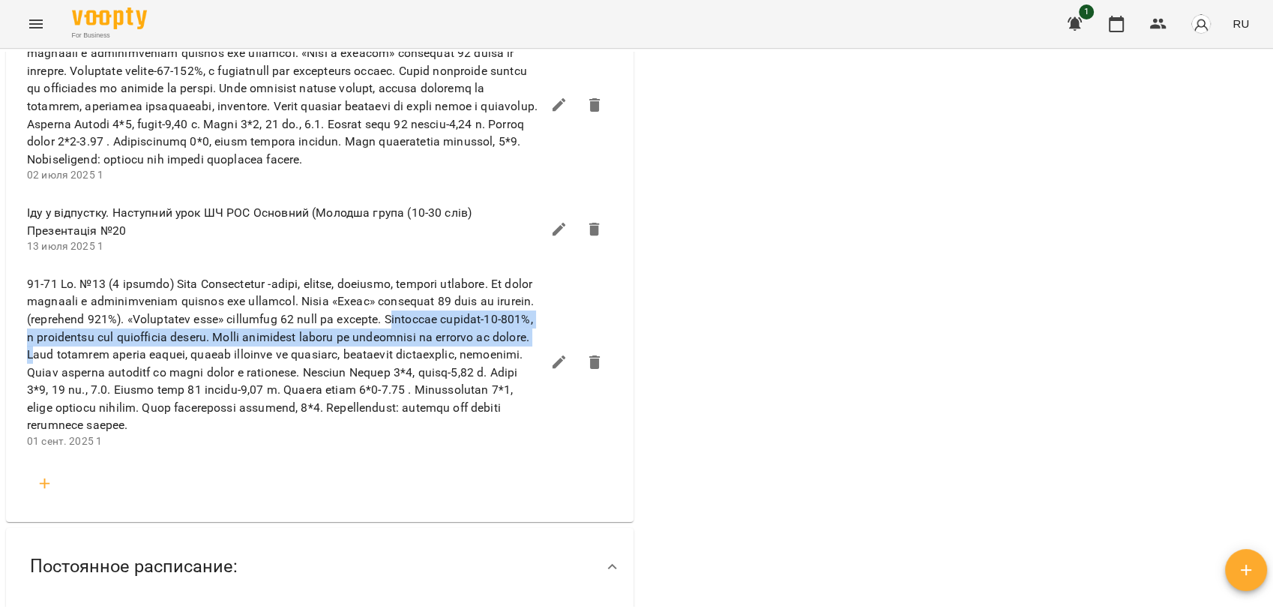
click at [132, 393] on span at bounding box center [284, 354] width 514 height 159
click at [195, 399] on span at bounding box center [284, 354] width 514 height 159
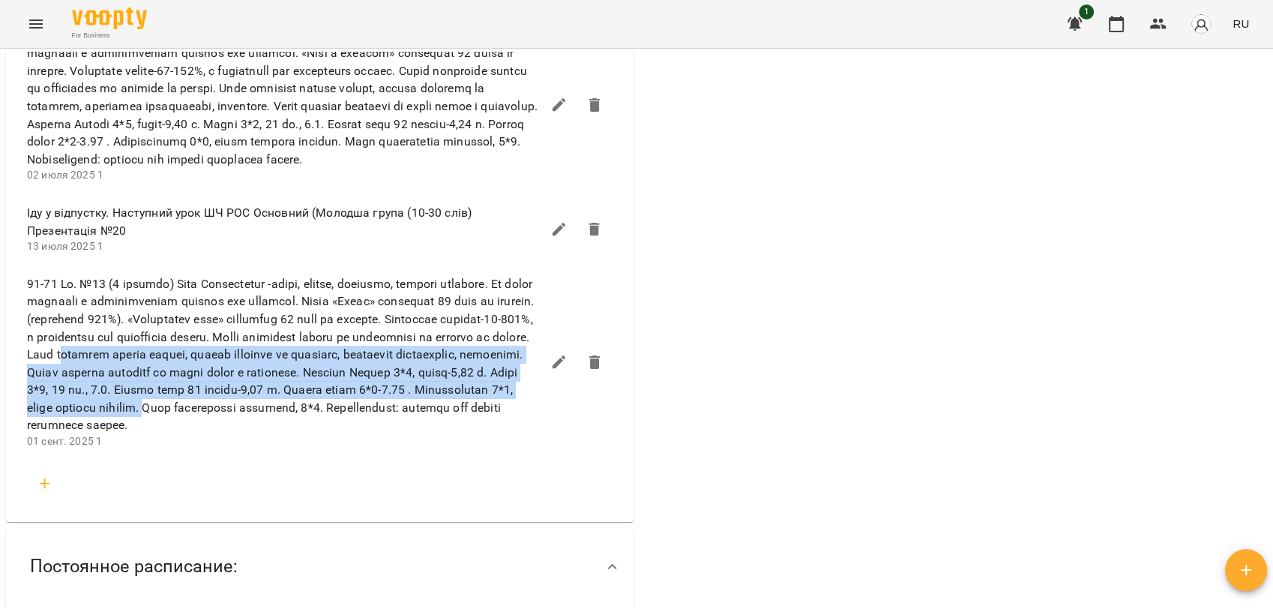
drag, startPoint x: 265, startPoint y: 403, endPoint x: 470, endPoint y: 452, distance: 211.3
click at [470, 434] on span at bounding box center [284, 354] width 514 height 159
drag, startPoint x: 470, startPoint y: 452, endPoint x: 352, endPoint y: 419, distance: 122.2
copy span "полюбляє творчі вправи, шукати предмети на картинці, знаходити відмінності, лаб…"
click at [315, 409] on span at bounding box center [284, 354] width 514 height 159
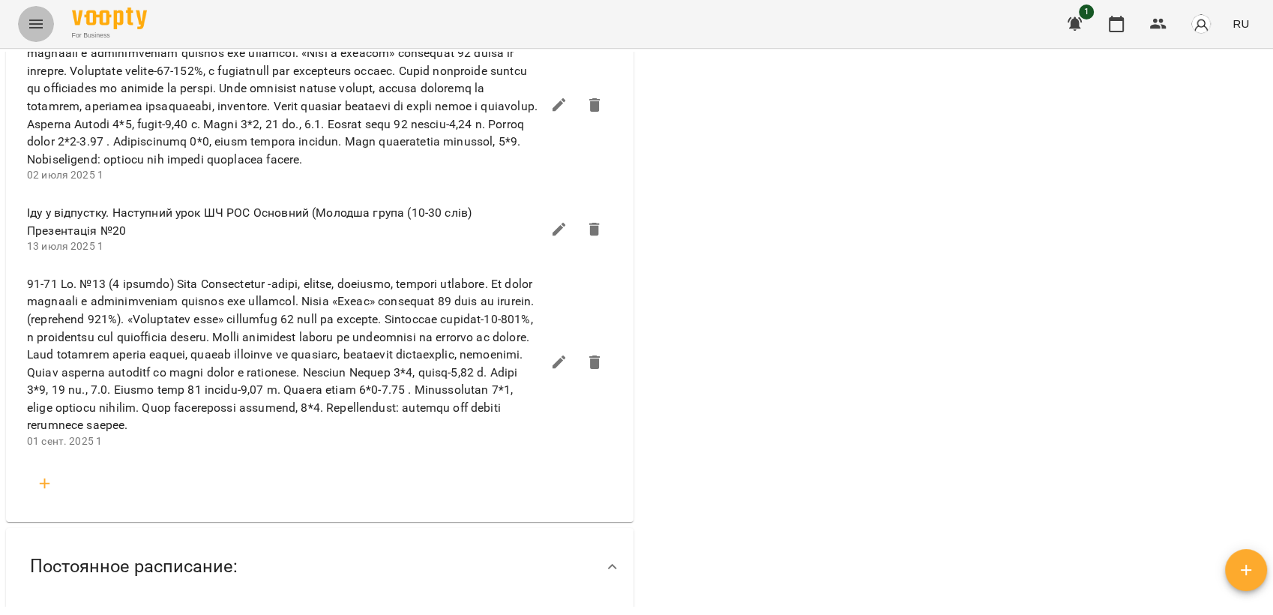
click at [43, 18] on icon "Menu" at bounding box center [36, 24] width 18 height 18
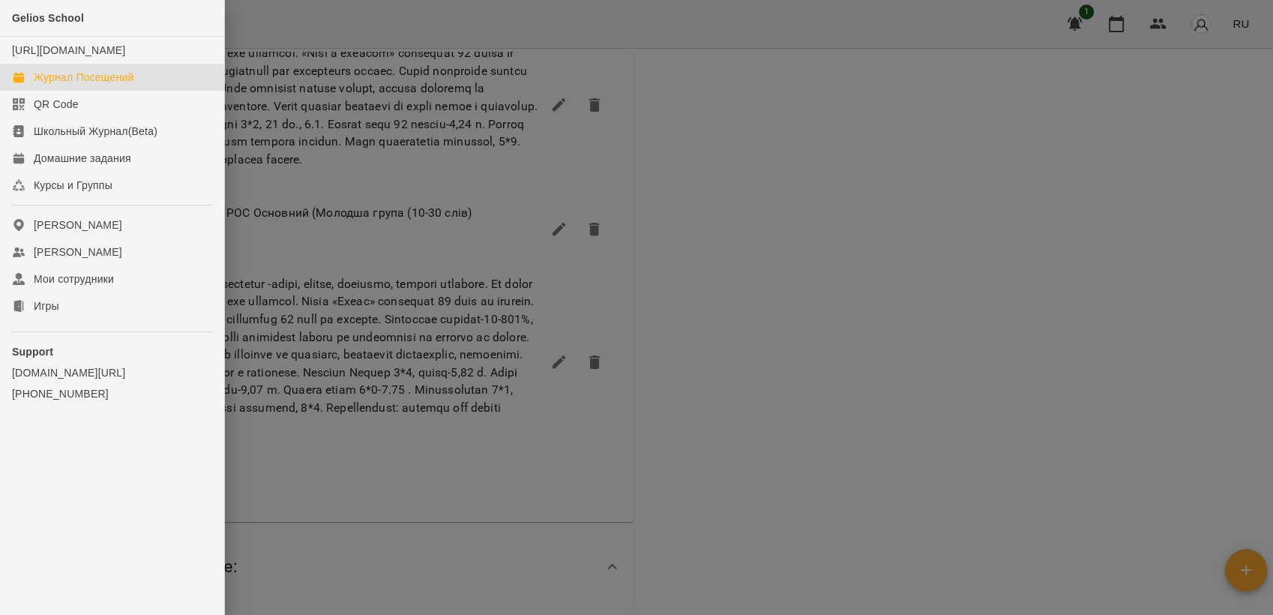
click at [80, 85] on div "Журнал Посещений" at bounding box center [84, 77] width 100 height 15
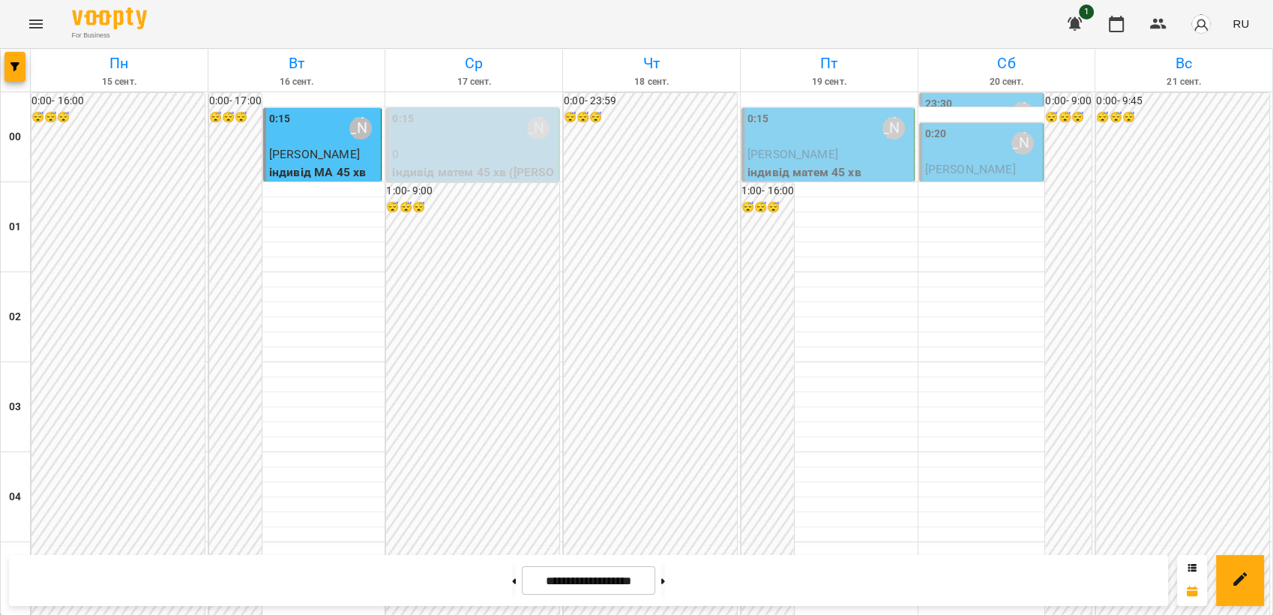
scroll to position [833, 0]
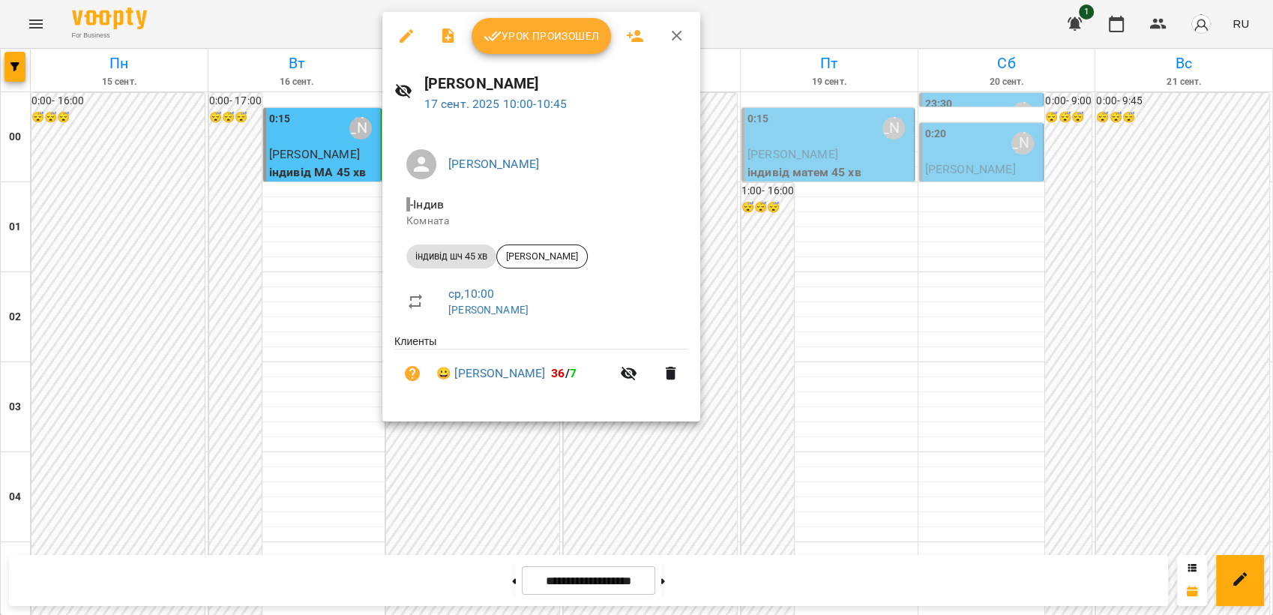
click at [717, 214] on div at bounding box center [636, 307] width 1273 height 615
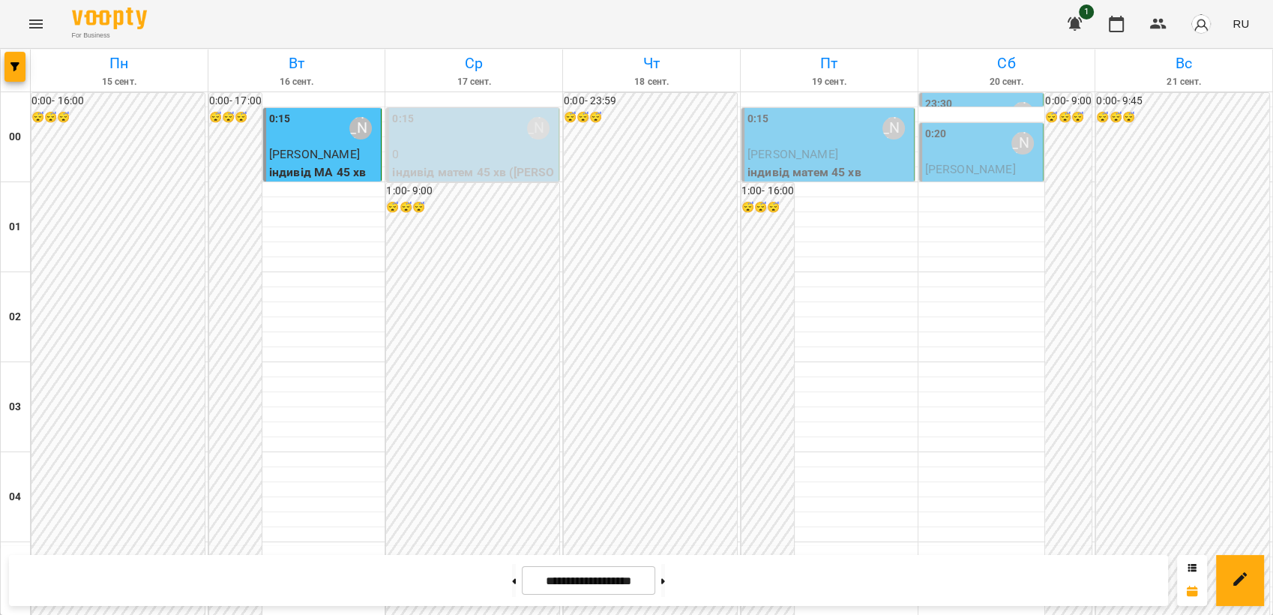
scroll to position [750, 0]
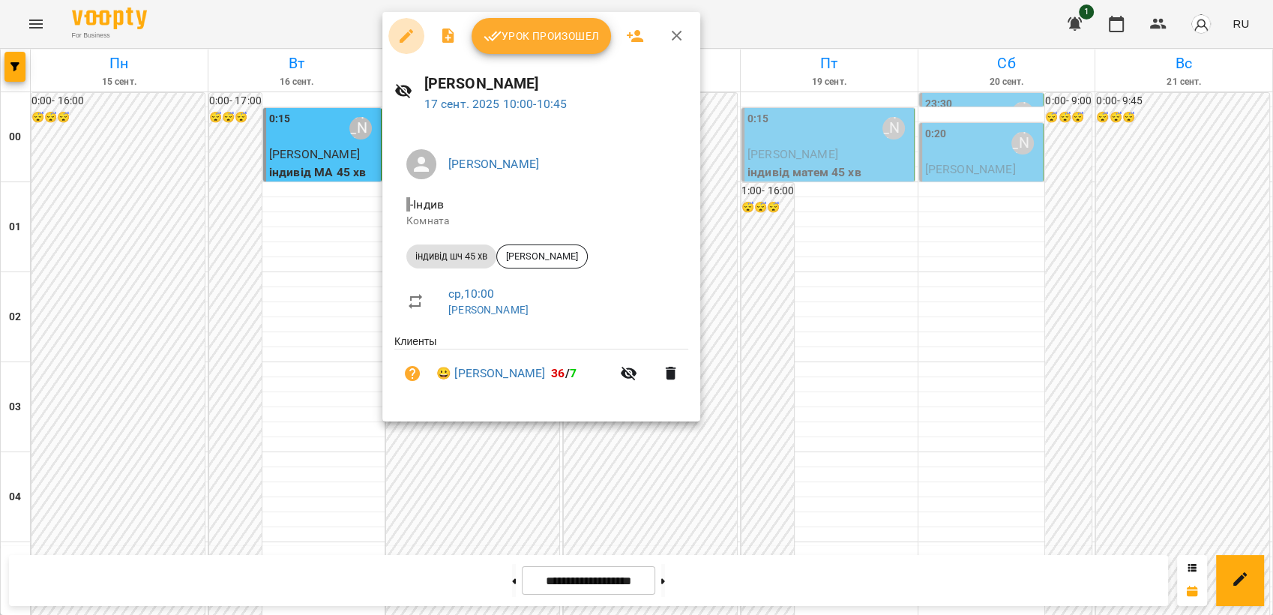
drag, startPoint x: 412, startPoint y: 284, endPoint x: 403, endPoint y: 37, distance: 246.8
click at [403, 37] on icon "button" at bounding box center [406, 35] width 13 height 13
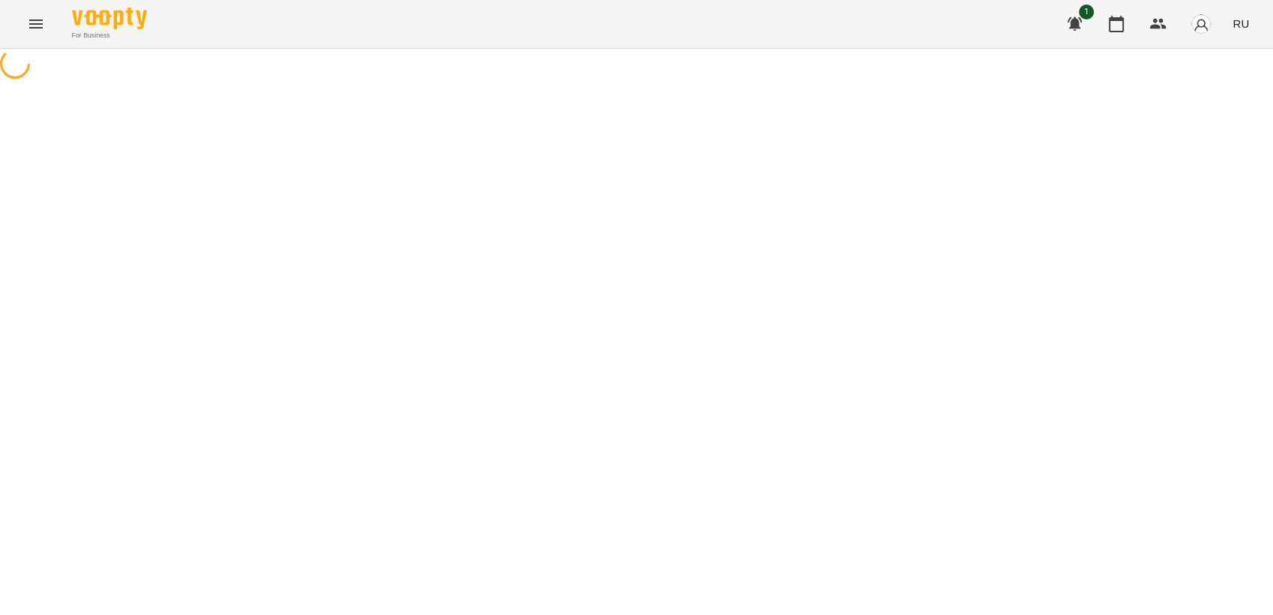
select select "**********"
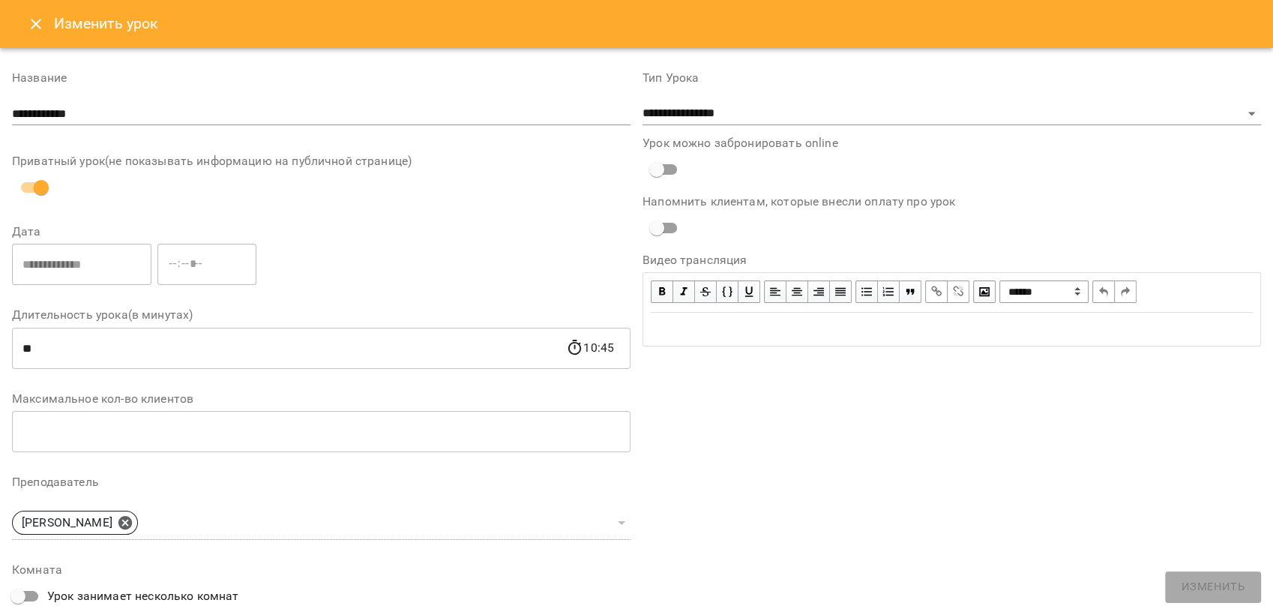
click at [27, 22] on icon "Close" at bounding box center [36, 24] width 18 height 18
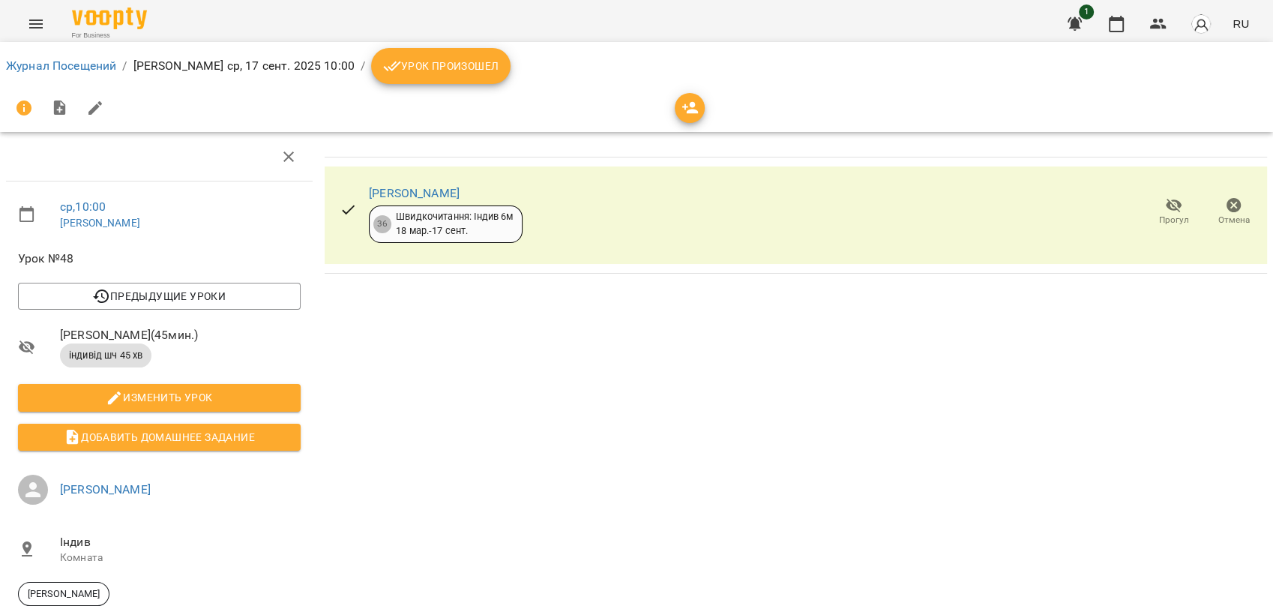
click at [1226, 207] on icon "button" at bounding box center [1233, 205] width 15 height 15
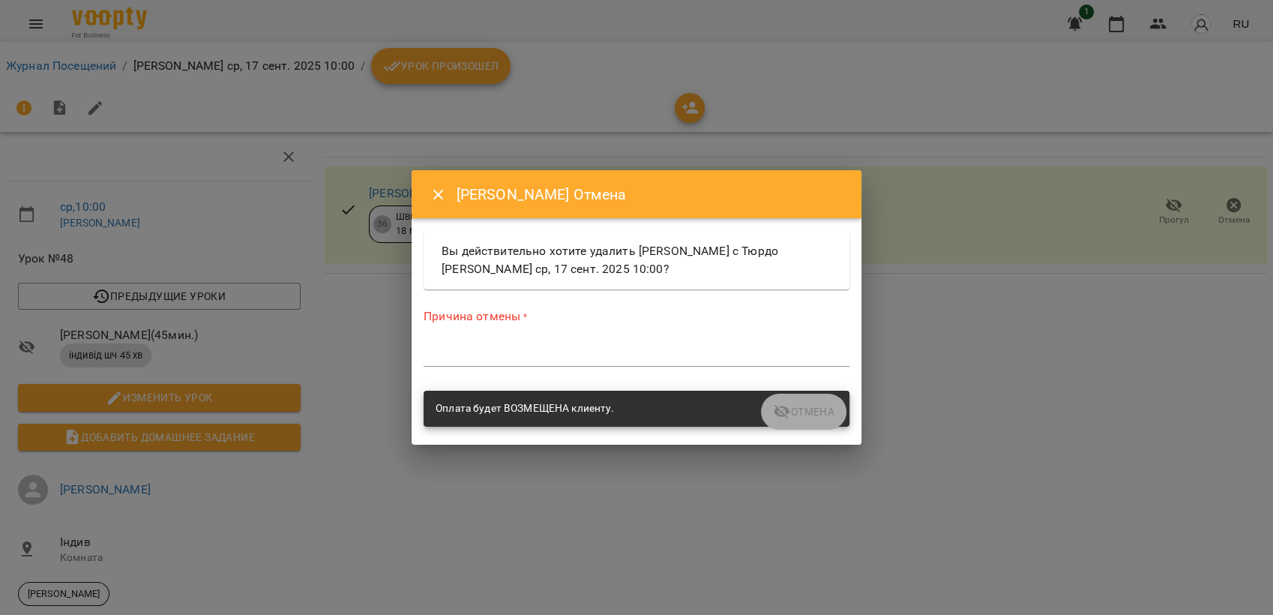
click at [495, 343] on div "*" at bounding box center [637, 355] width 426 height 24
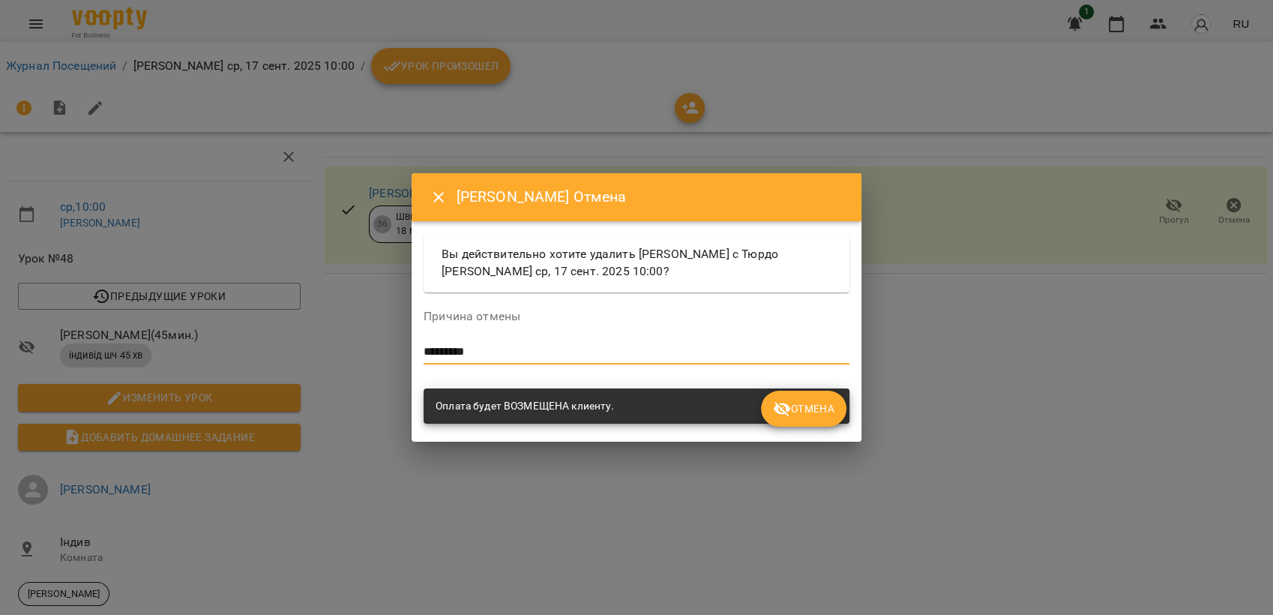
type textarea "*********"
click at [806, 412] on span "Отмена" at bounding box center [803, 409] width 61 height 18
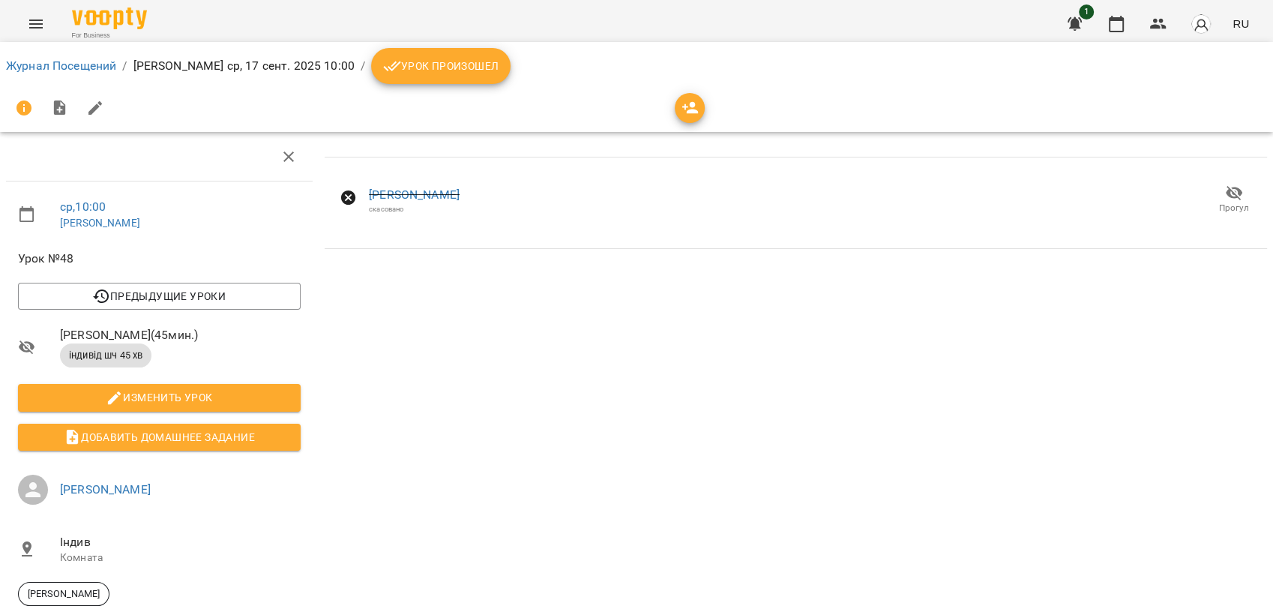
click at [45, 73] on li "Журнал Посещений" at bounding box center [61, 66] width 110 height 18
click at [51, 69] on link "Журнал Посещений" at bounding box center [61, 65] width 110 height 14
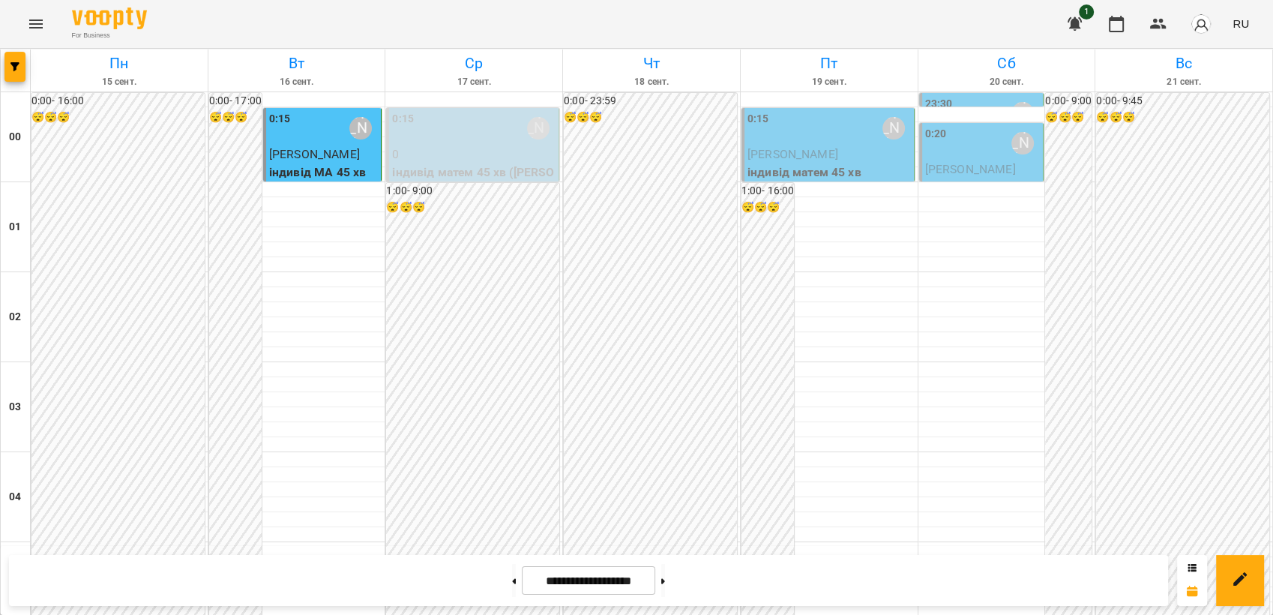
scroll to position [953, 0]
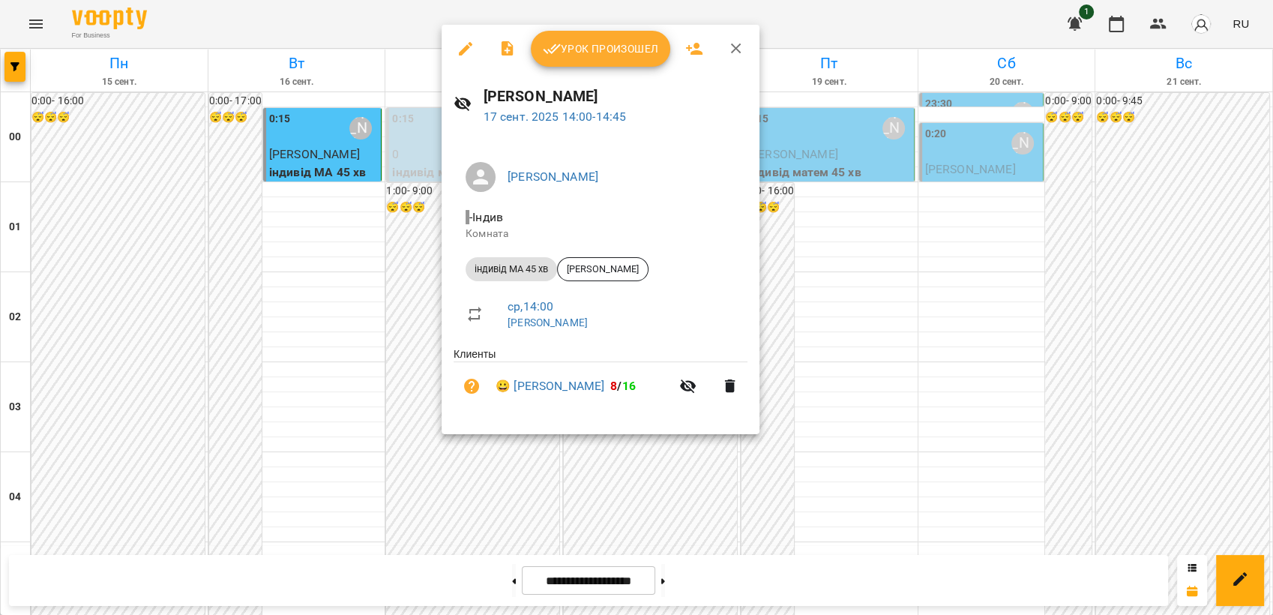
click at [732, 49] on icon "button" at bounding box center [736, 49] width 18 height 18
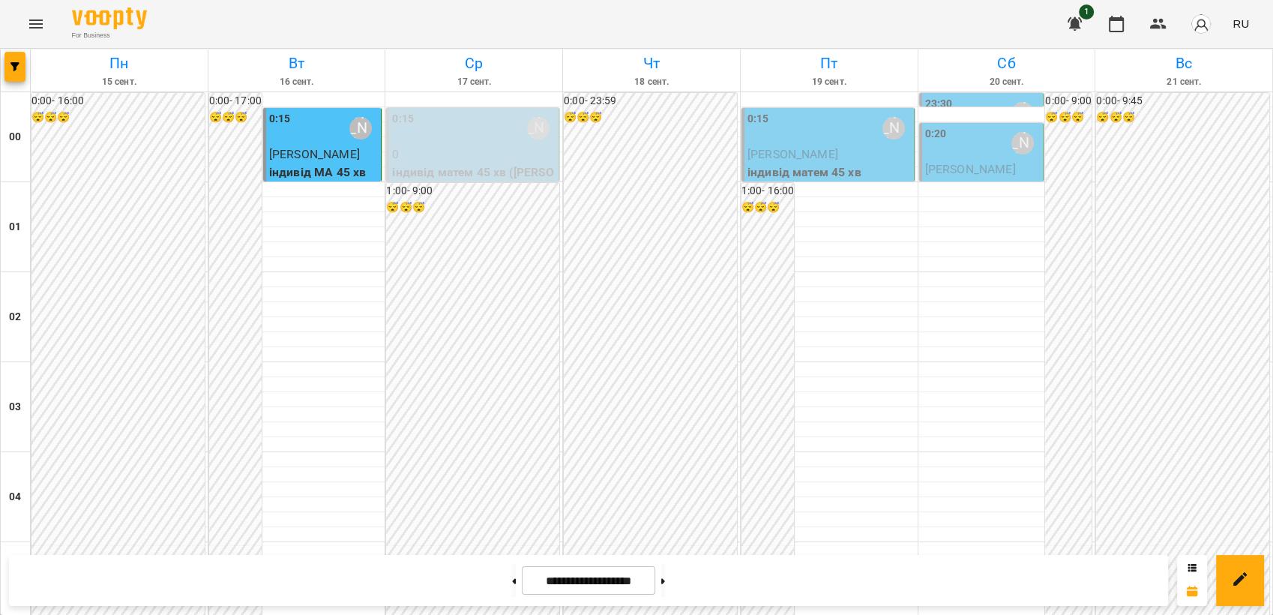
scroll to position [0, 0]
